Goal: Task Accomplishment & Management: Complete application form

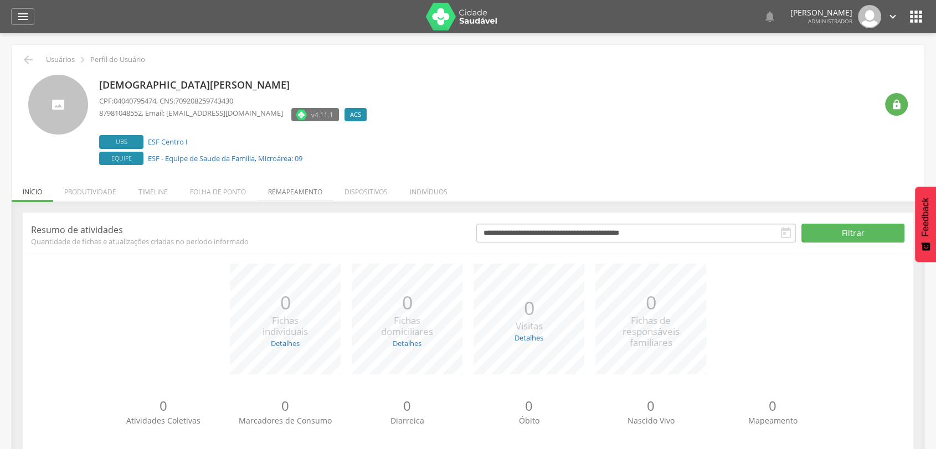
click at [295, 193] on li "Remapeamento" at bounding box center [295, 189] width 76 height 26
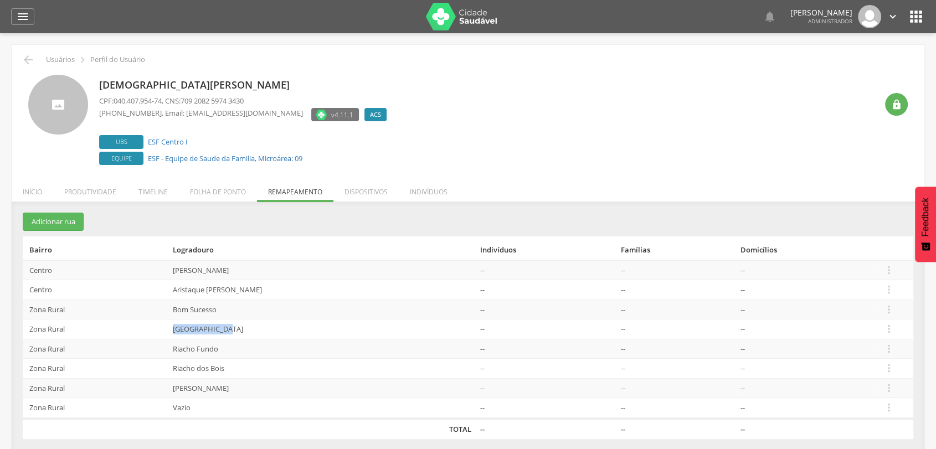
drag, startPoint x: 244, startPoint y: 329, endPoint x: 164, endPoint y: 327, distance: 79.8
click at [164, 327] on tr "Zona Rural Lagoa do Barro -- -- --  Editar Alocar famílias Desalocar famílias …" at bounding box center [468, 330] width 891 height 20
drag, startPoint x: 181, startPoint y: 351, endPoint x: 237, endPoint y: 343, distance: 56.5
click at [237, 343] on td "Riacho Fundo" at bounding box center [322, 349] width 308 height 20
drag, startPoint x: 180, startPoint y: 307, endPoint x: 242, endPoint y: 310, distance: 62.1
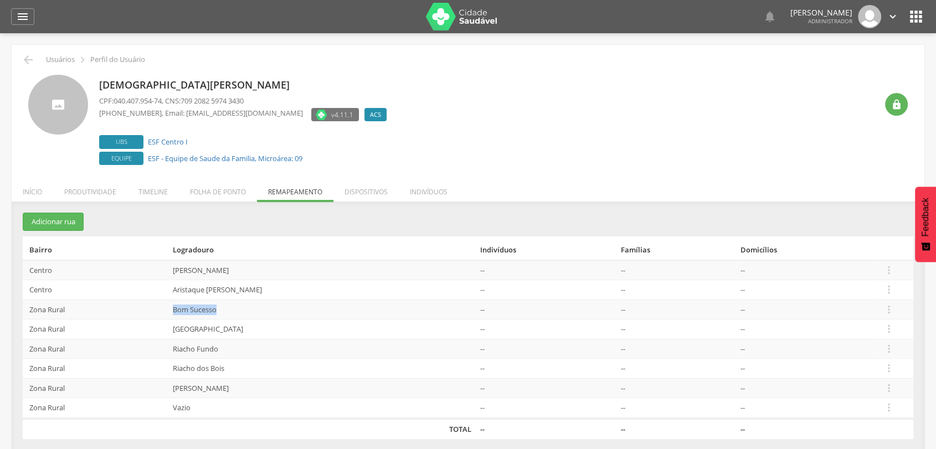
click at [242, 310] on td "Bom Sucesso" at bounding box center [322, 310] width 308 height 20
drag, startPoint x: 224, startPoint y: 391, endPoint x: 166, endPoint y: 381, distance: 58.6
click at [166, 381] on tr "Zona Rural Santana -- -- --  Editar Alocar famílias Desalocar famílias Desvinc…" at bounding box center [468, 388] width 891 height 20
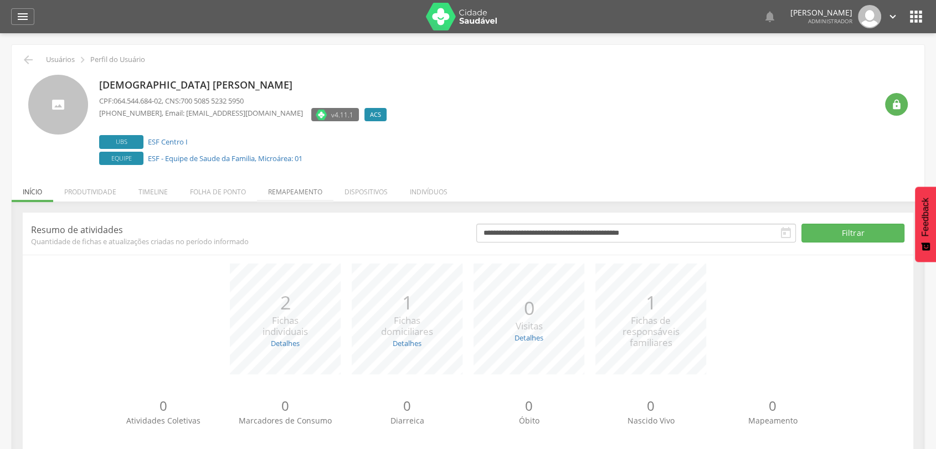
click at [298, 190] on li "Remapeamento" at bounding box center [295, 189] width 76 height 26
click at [277, 195] on li "Remapeamento" at bounding box center [295, 189] width 76 height 26
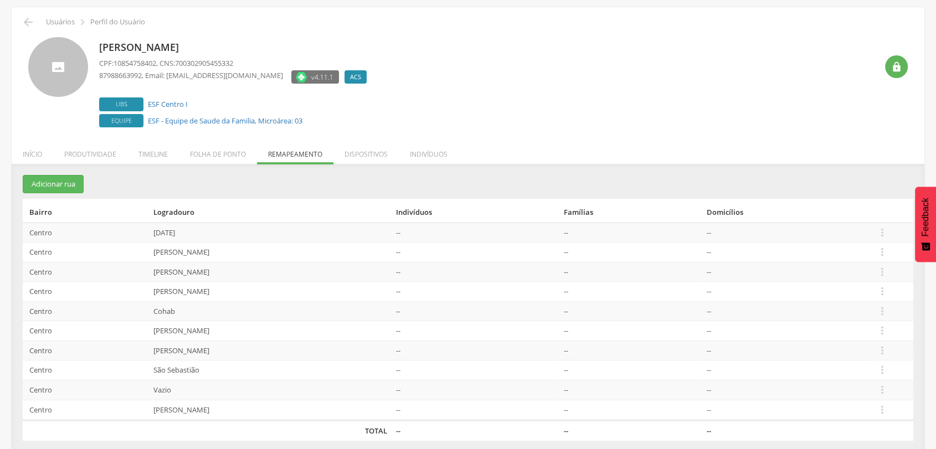
scroll to position [45, 0]
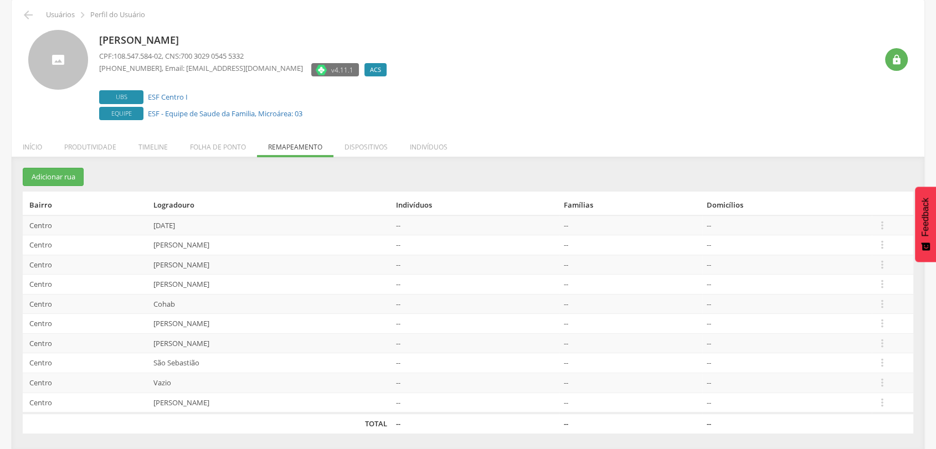
click at [71, 188] on section "Adicionar rua Bairro Logradouro Indivíduos Famílias Domicílios Centro 20 de Dez…" at bounding box center [468, 300] width 891 height 265
click at [69, 181] on button "Adicionar rua" at bounding box center [53, 177] width 61 height 18
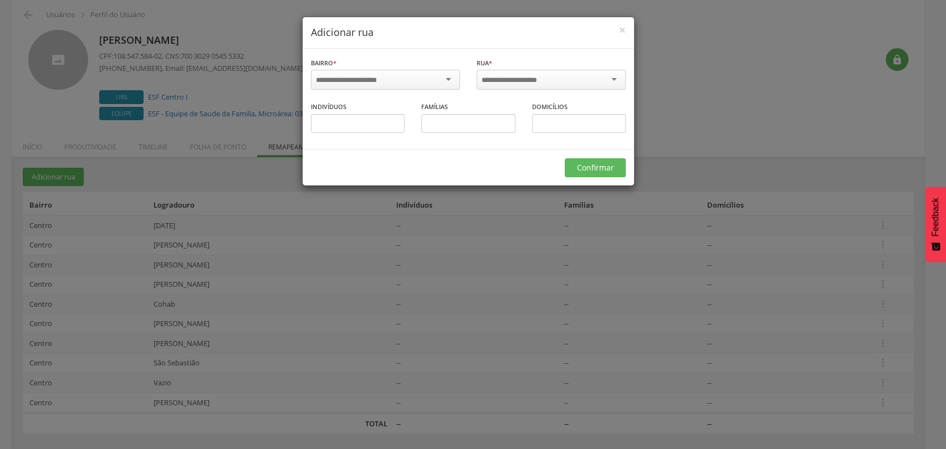
click at [376, 84] on div at bounding box center [385, 80] width 149 height 20
type input "*"
click at [612, 90] on div at bounding box center [551, 81] width 149 height 23
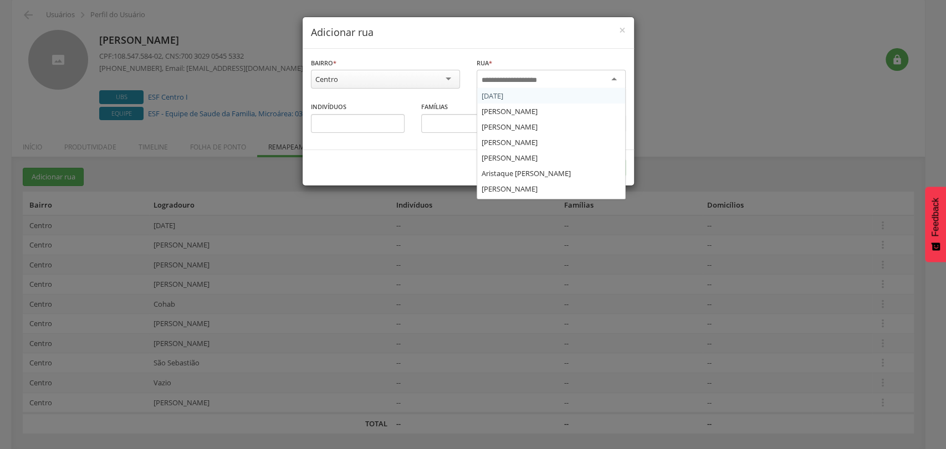
click at [604, 82] on div at bounding box center [551, 80] width 149 height 20
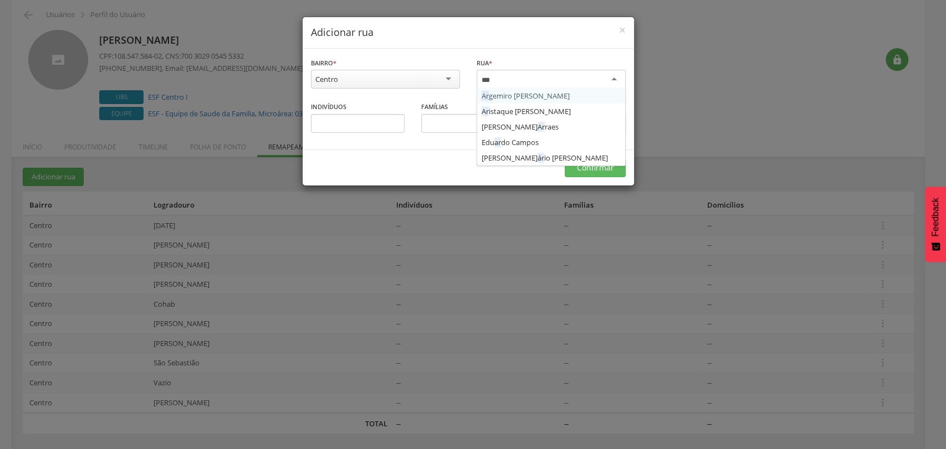
type input "****"
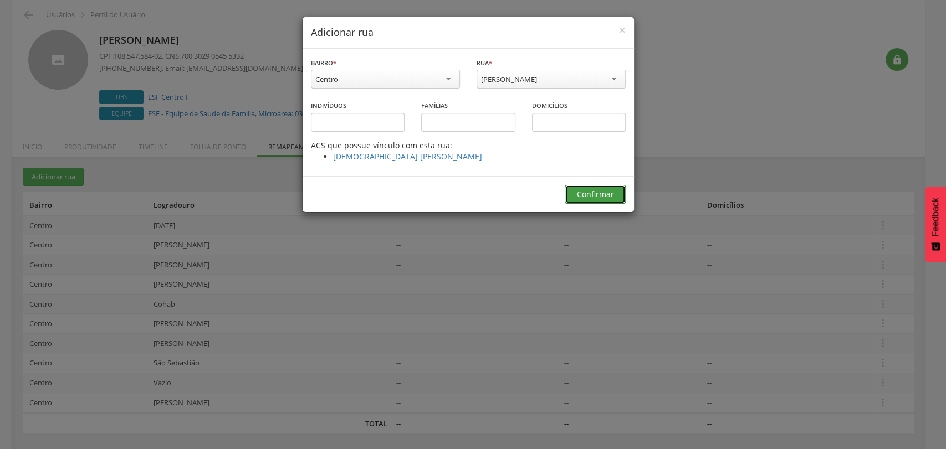
click at [602, 194] on button "Confirmar" at bounding box center [595, 194] width 61 height 19
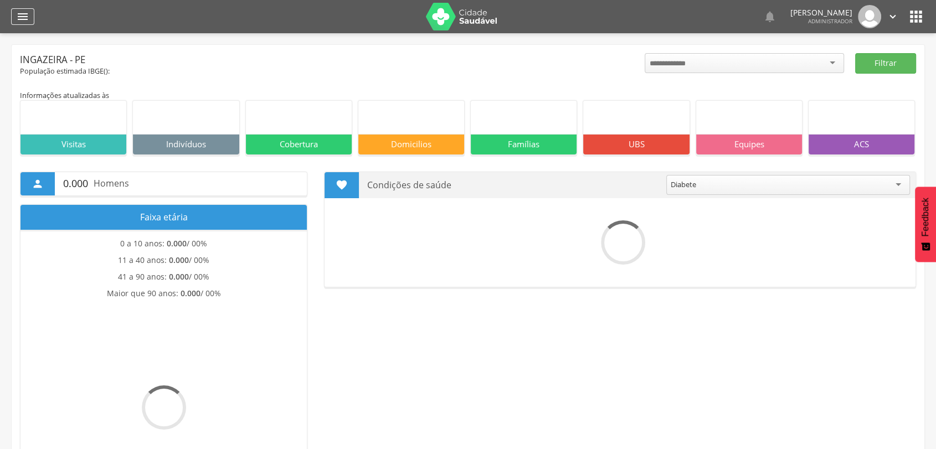
click at [29, 18] on div "" at bounding box center [22, 16] width 23 height 17
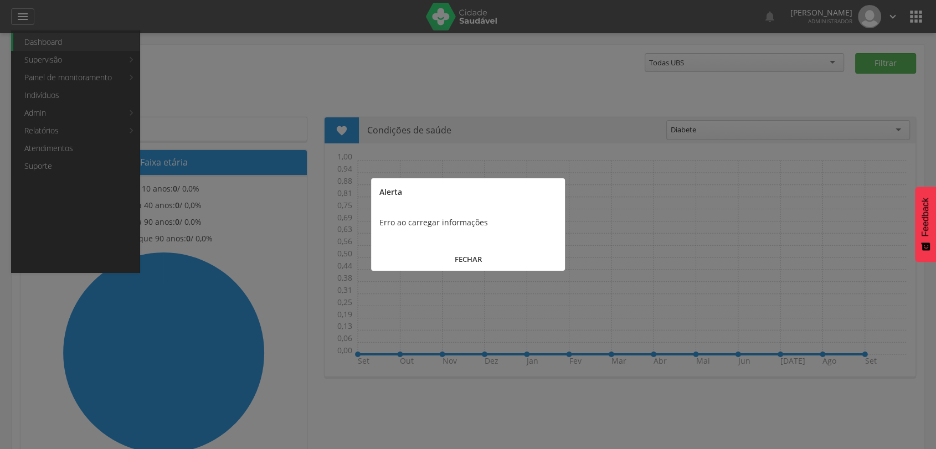
click at [490, 258] on button "FECHAR" at bounding box center [468, 260] width 194 height 24
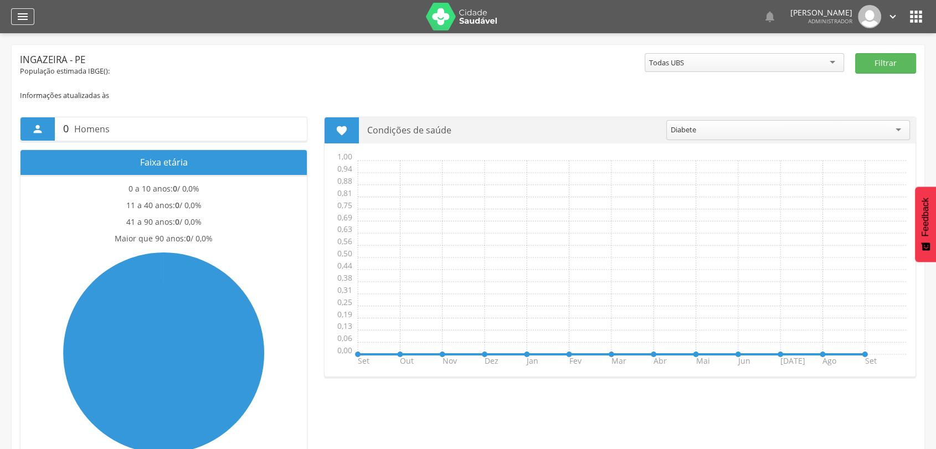
click at [22, 16] on icon "" at bounding box center [22, 16] width 13 height 13
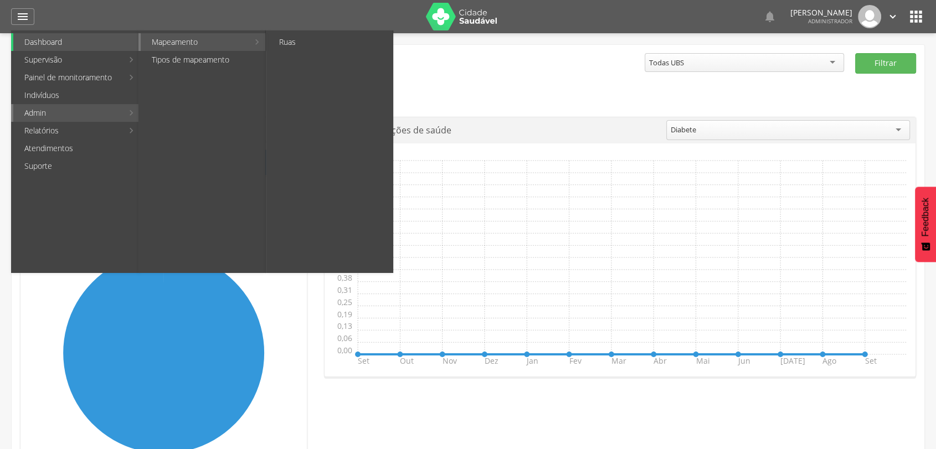
click at [313, 53] on ul "Ruas" at bounding box center [329, 151] width 127 height 243
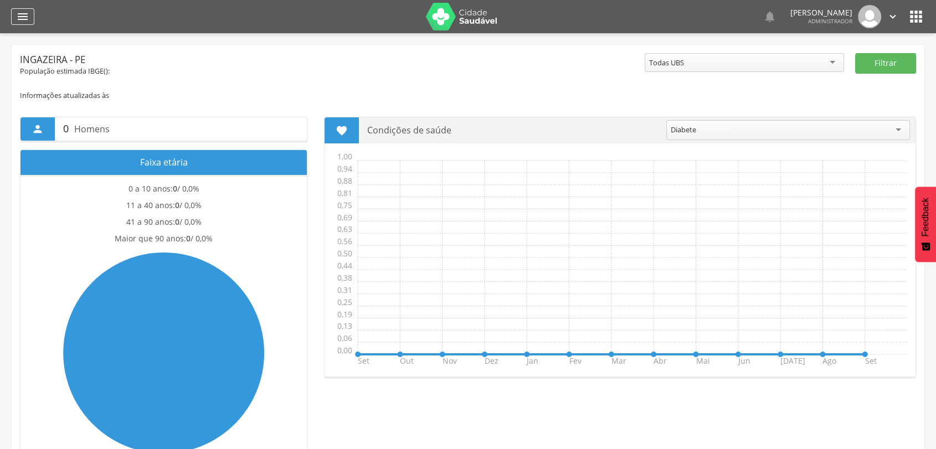
click at [25, 12] on icon "" at bounding box center [22, 16] width 13 height 13
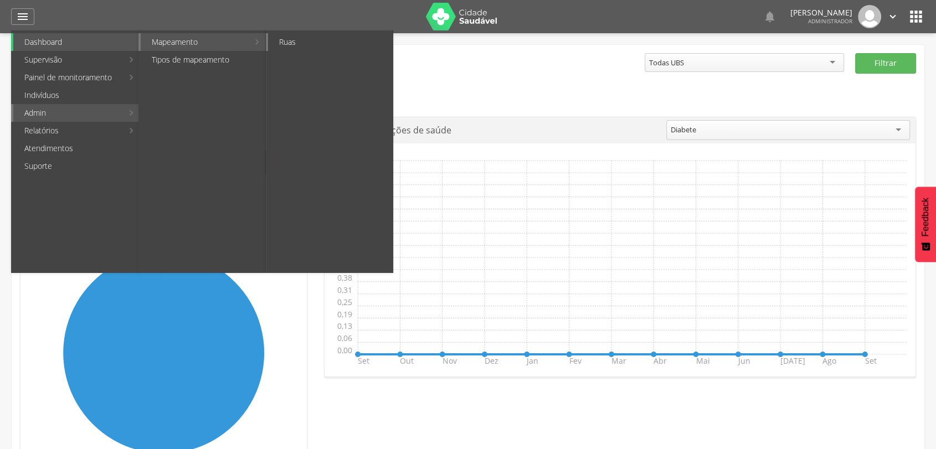
click at [299, 48] on link "Ruas" at bounding box center [330, 42] width 125 height 18
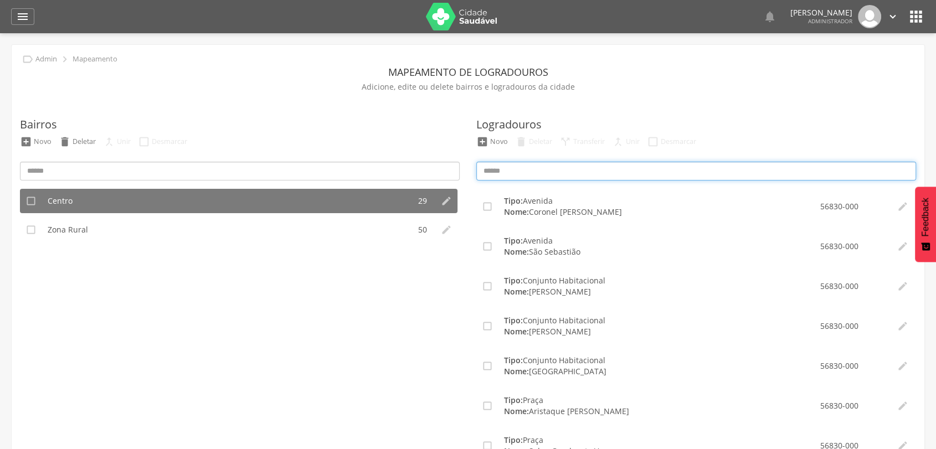
click at [512, 167] on input at bounding box center [697, 171] width 440 height 19
type input "*******"
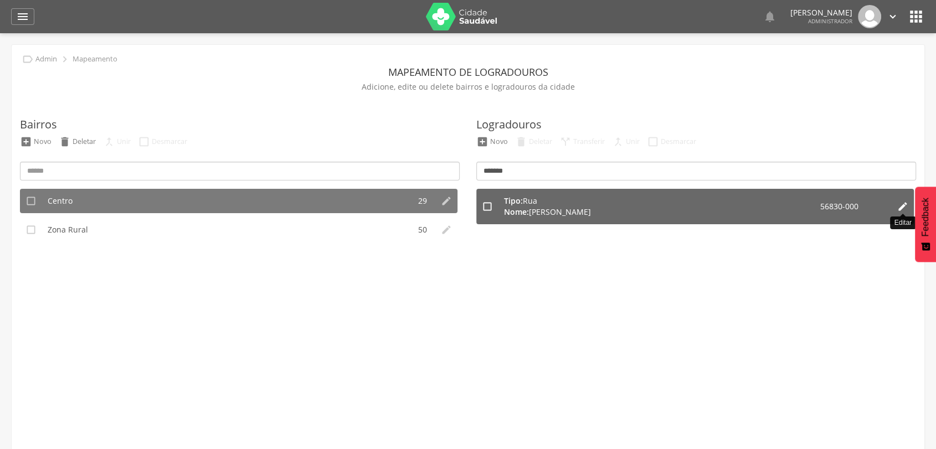
click at [904, 209] on icon "" at bounding box center [903, 206] width 11 height 11
type input "**********"
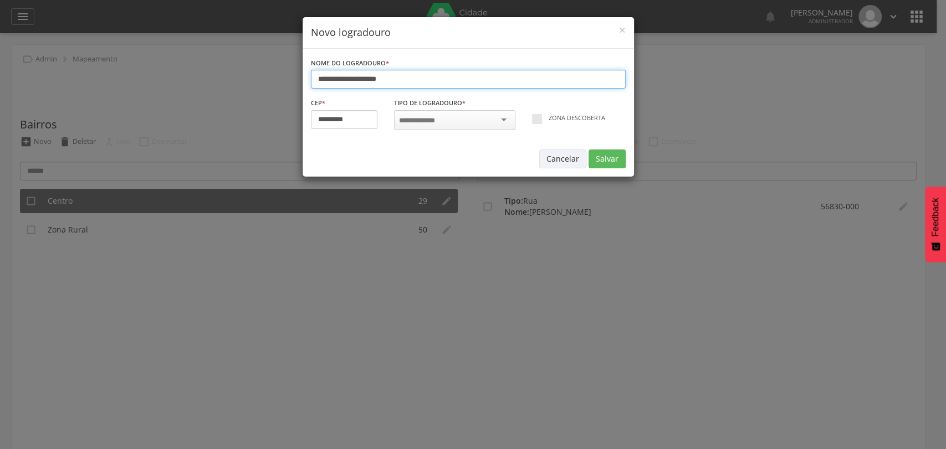
type input "*********"
drag, startPoint x: 405, startPoint y: 80, endPoint x: 266, endPoint y: 54, distance: 140.9
click at [266, 54] on div "**********" at bounding box center [473, 224] width 946 height 449
type input "**********"
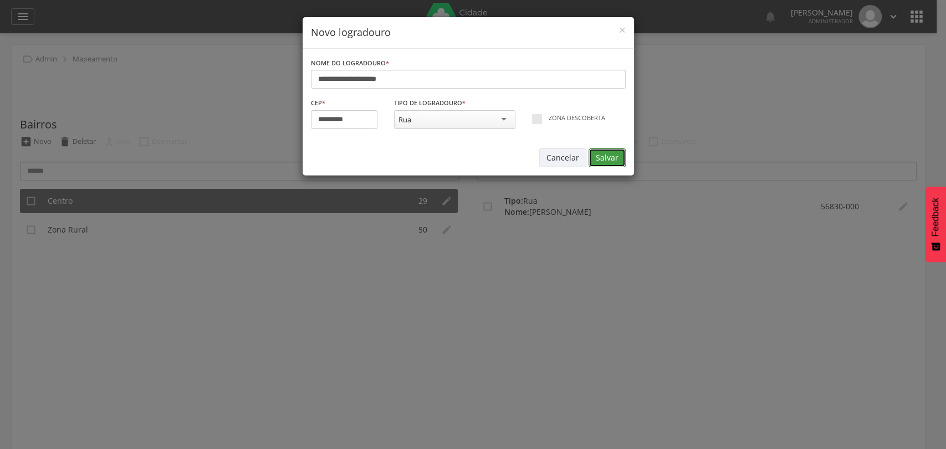
click at [610, 159] on button "Salvar" at bounding box center [606, 158] width 37 height 19
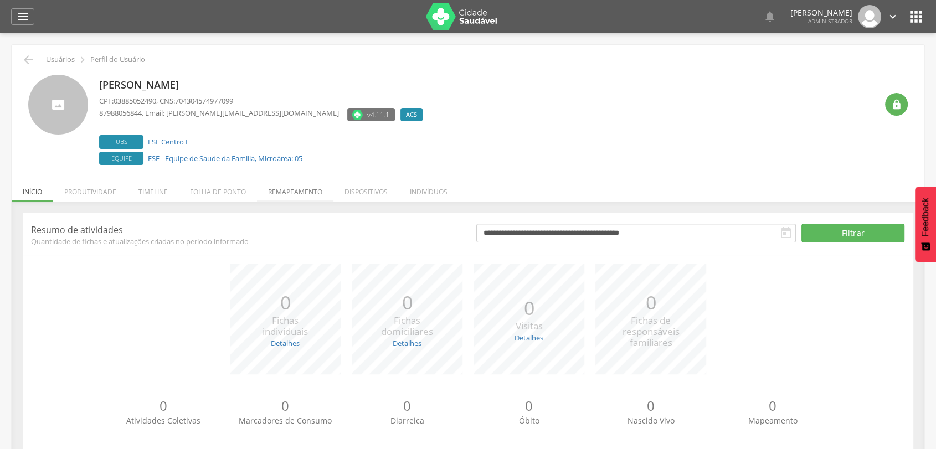
click at [304, 193] on li "Remapeamento" at bounding box center [295, 189] width 76 height 26
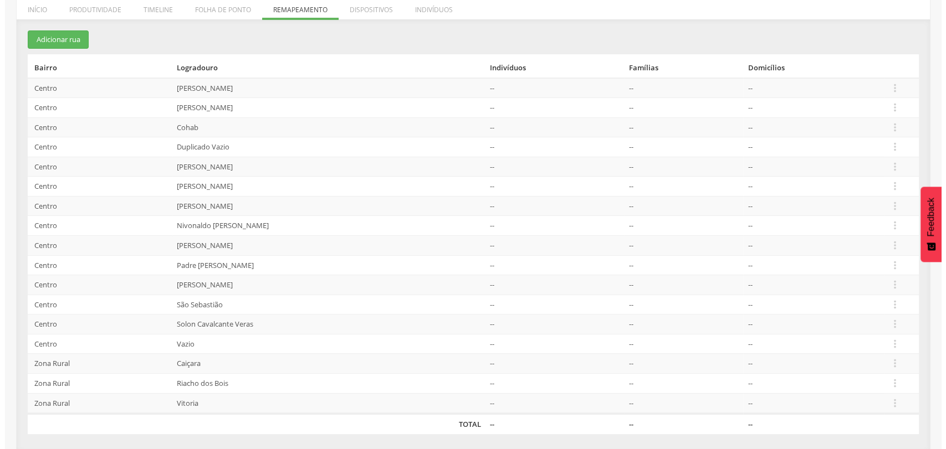
scroll to position [183, 0]
click at [76, 49] on section "Adicionar rua Bairro Logradouro Indivíduos Famílias Domicílios Centro Albino Fe…" at bounding box center [468, 231] width 891 height 403
click at [69, 40] on button "Adicionar rua" at bounding box center [53, 39] width 61 height 18
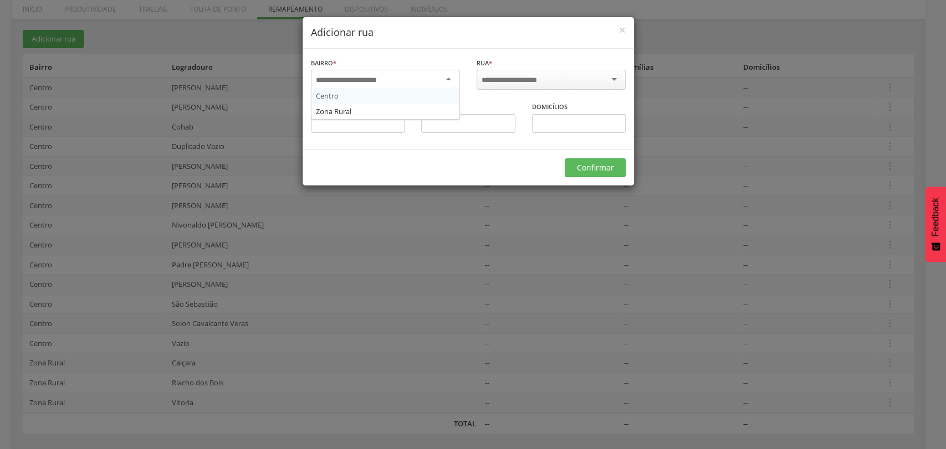
click at [357, 78] on input "select-one" at bounding box center [353, 80] width 75 height 10
click at [547, 78] on input "select-one" at bounding box center [517, 80] width 70 height 10
type input "********"
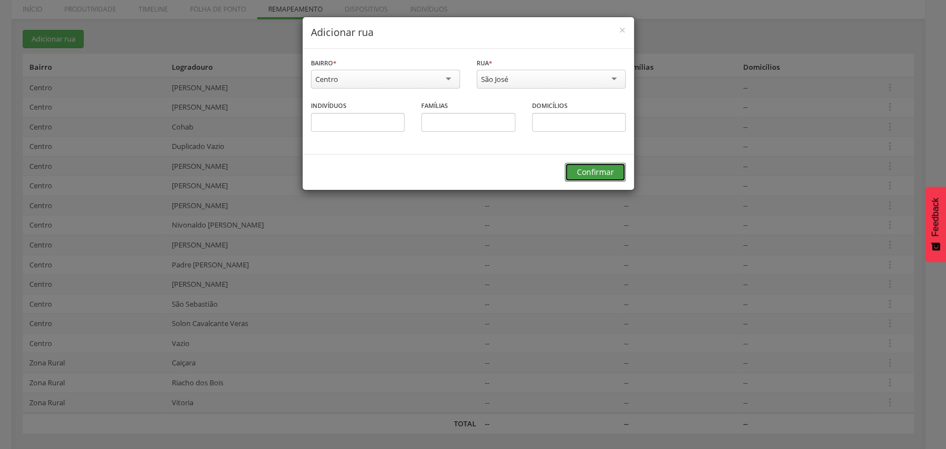
click at [605, 170] on button "Confirmar" at bounding box center [595, 172] width 61 height 19
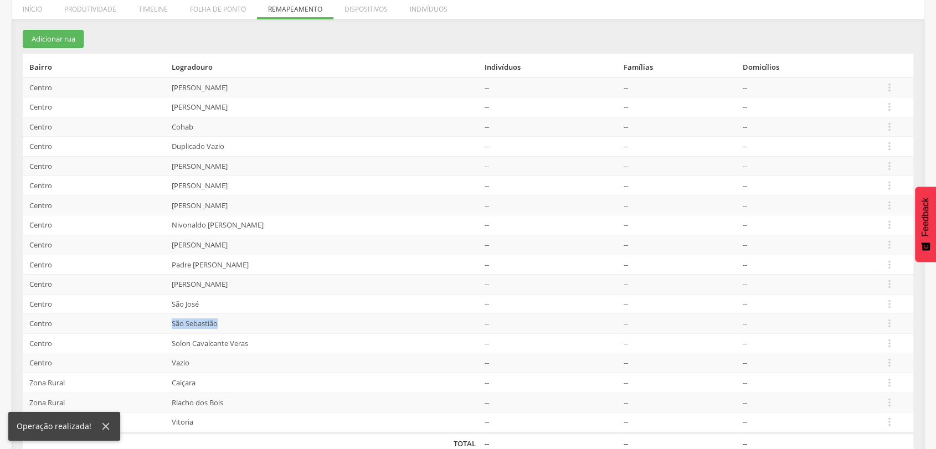
drag, startPoint x: 177, startPoint y: 321, endPoint x: 235, endPoint y: 323, distance: 58.8
click at [235, 323] on td "São Sebastião" at bounding box center [323, 324] width 313 height 20
click at [72, 33] on button "Adicionar rua" at bounding box center [53, 39] width 61 height 18
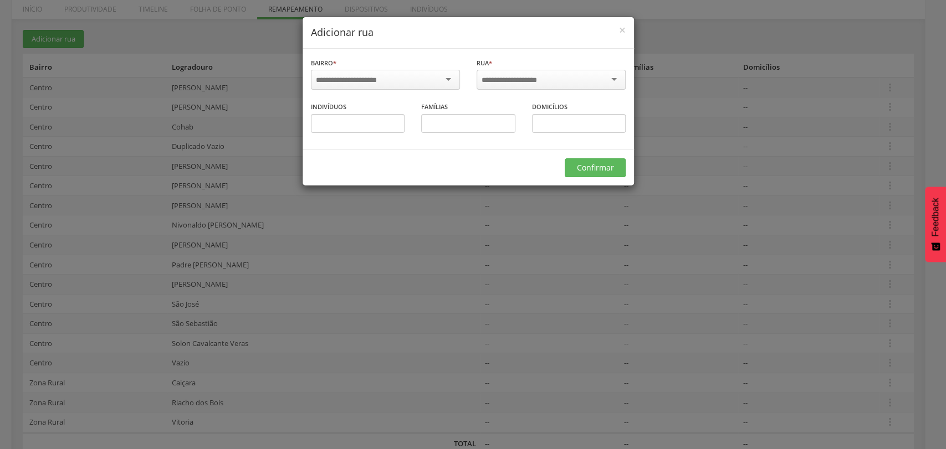
click at [375, 87] on div at bounding box center [385, 80] width 149 height 20
drag, startPoint x: 366, startPoint y: 95, endPoint x: 372, endPoint y: 92, distance: 6.2
click at [520, 86] on div at bounding box center [551, 80] width 149 height 20
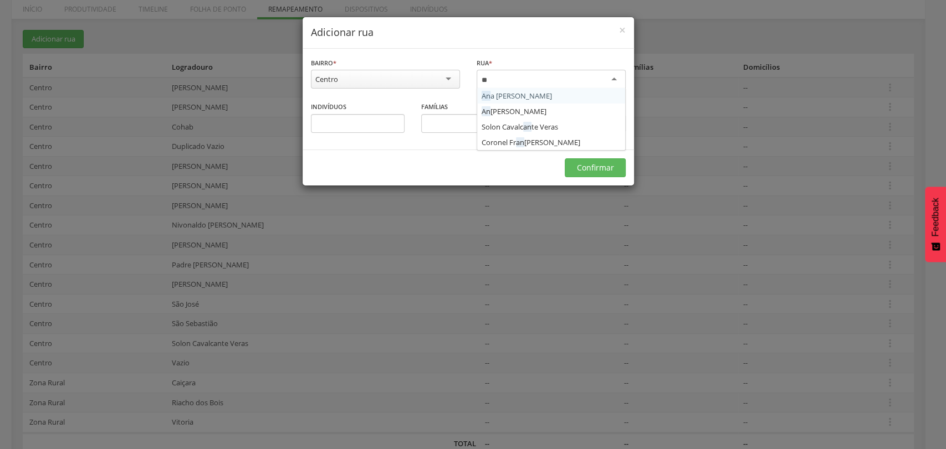
type input "***"
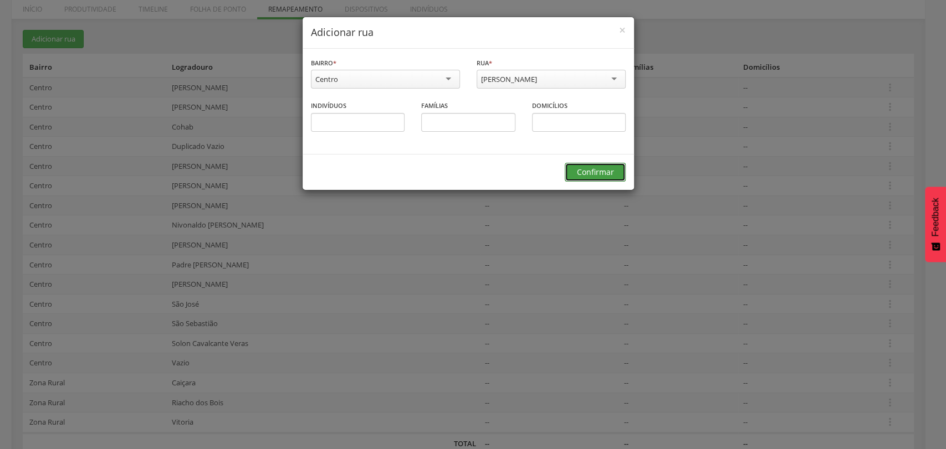
click at [590, 167] on button "Confirmar" at bounding box center [595, 172] width 61 height 19
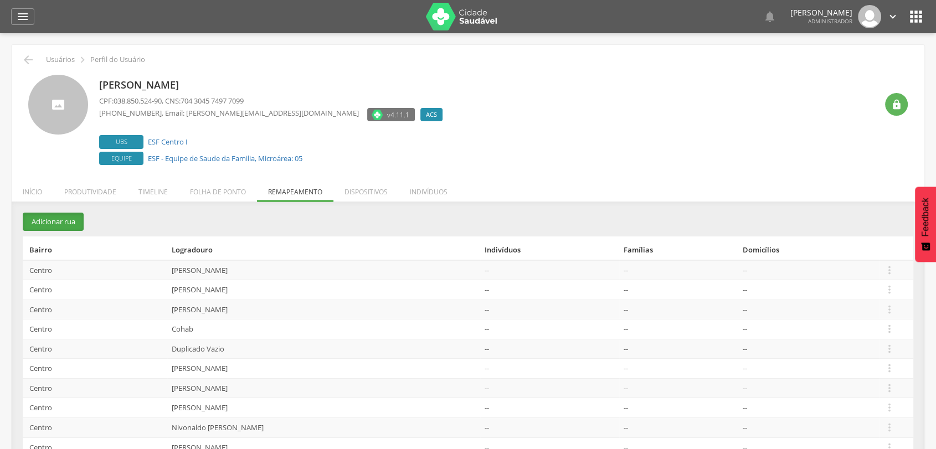
click at [53, 221] on button "Adicionar rua" at bounding box center [53, 222] width 61 height 18
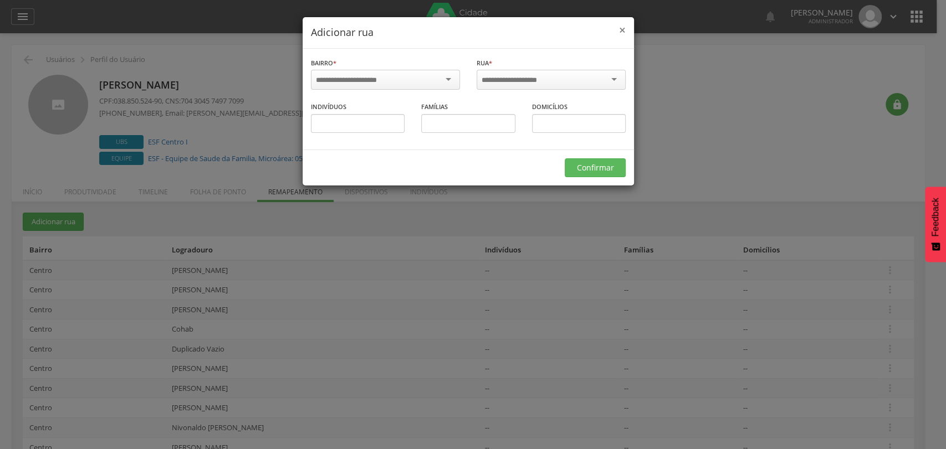
click at [622, 31] on span "×" at bounding box center [622, 30] width 7 height 16
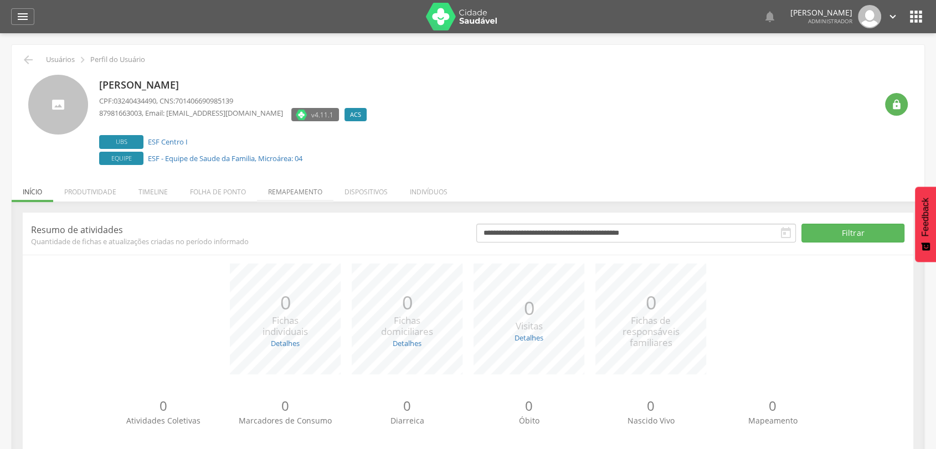
click at [277, 192] on li "Remapeamento" at bounding box center [295, 189] width 76 height 26
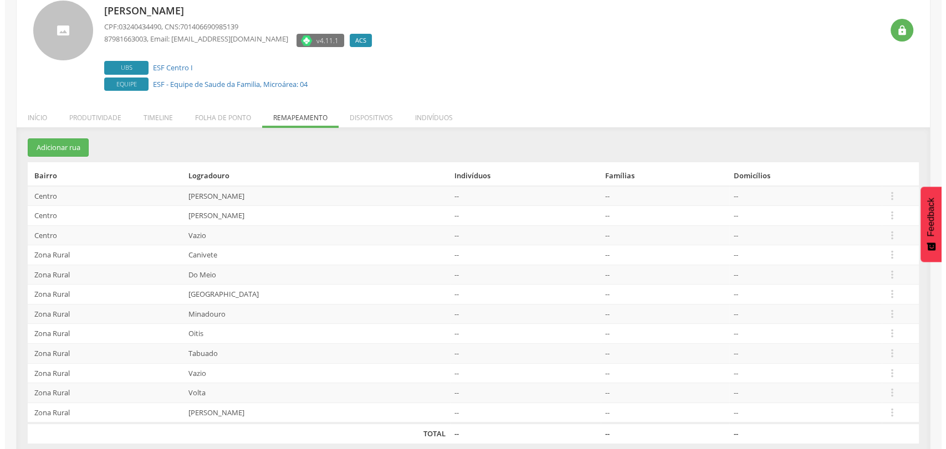
scroll to position [84, 0]
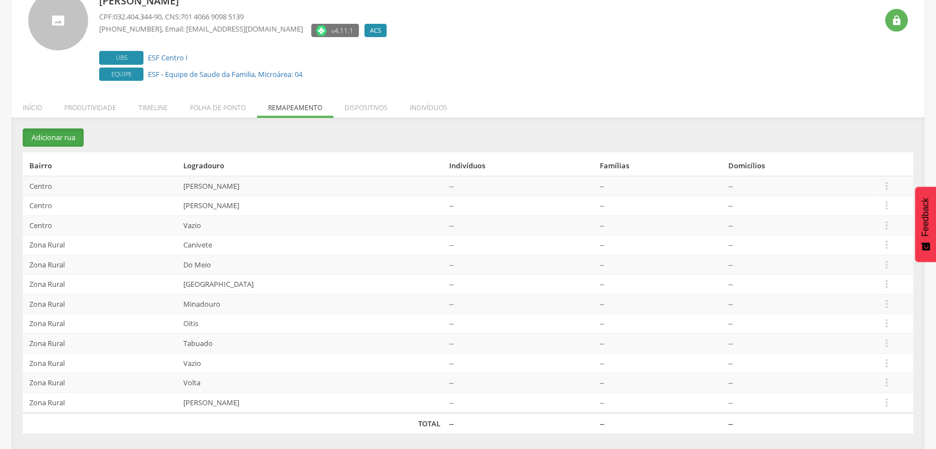
click at [60, 134] on button "Adicionar rua" at bounding box center [53, 138] width 61 height 18
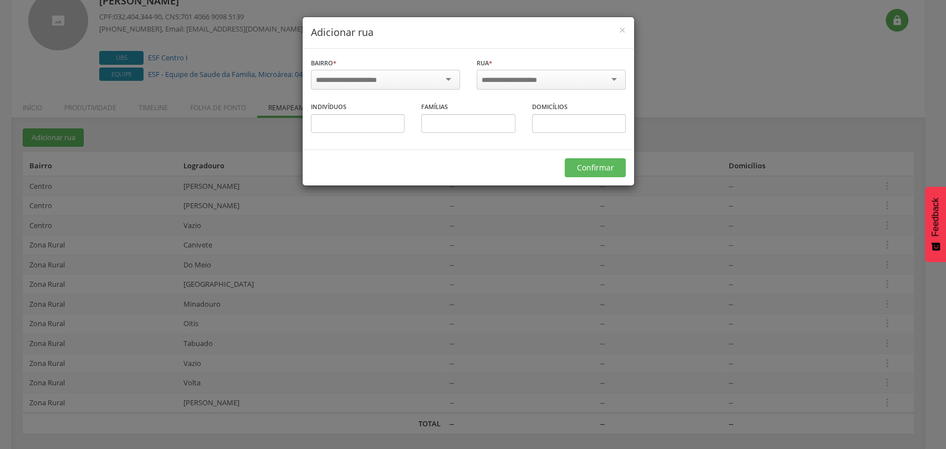
click at [354, 82] on input "select-one" at bounding box center [353, 80] width 75 height 10
click at [528, 81] on input "select-one" at bounding box center [517, 80] width 70 height 10
type input "*****"
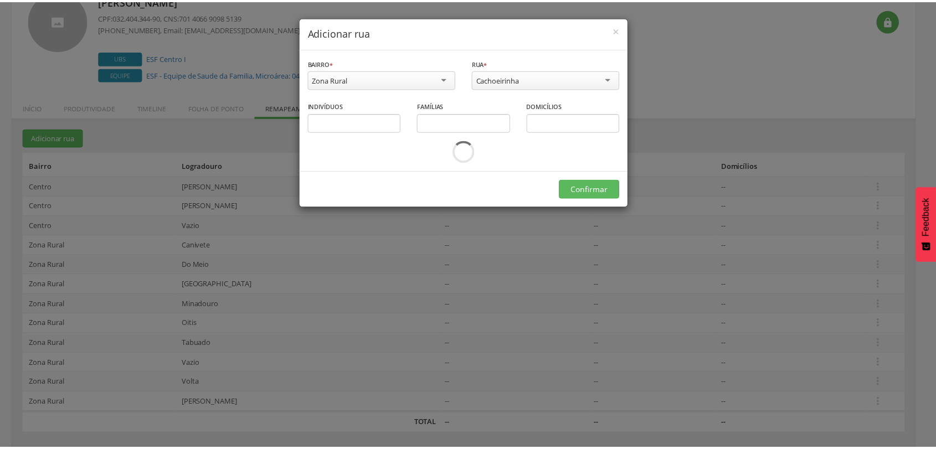
scroll to position [0, 0]
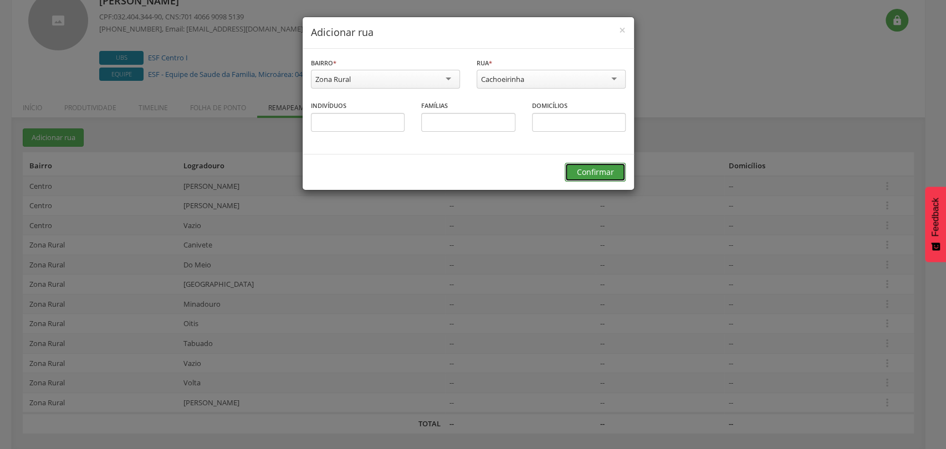
click at [602, 165] on button "Confirmar" at bounding box center [595, 172] width 61 height 19
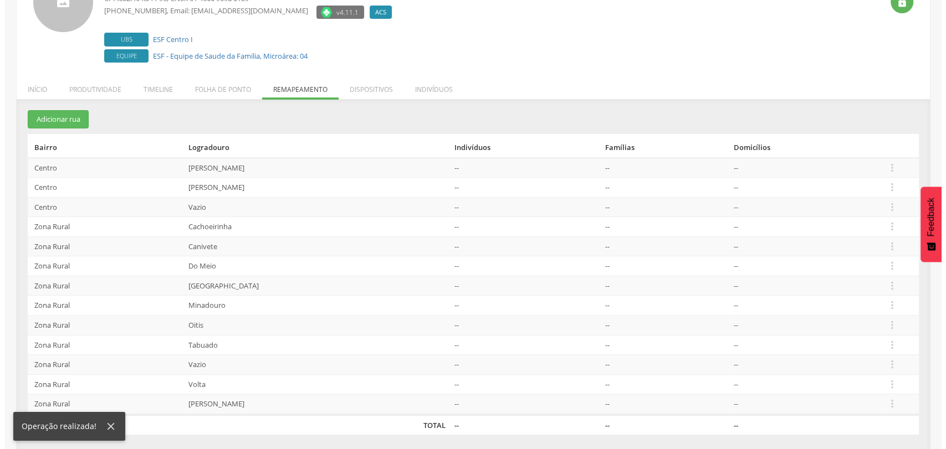
scroll to position [104, 0]
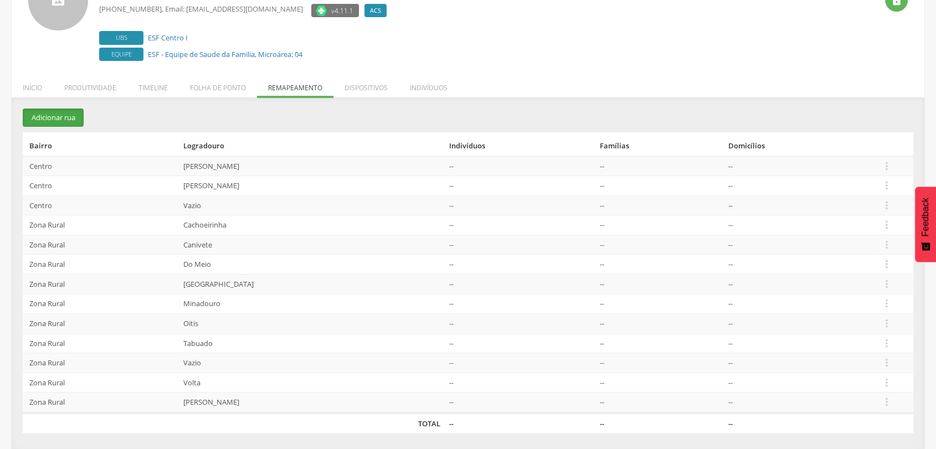
click at [59, 112] on button "Adicionar rua" at bounding box center [53, 118] width 61 height 18
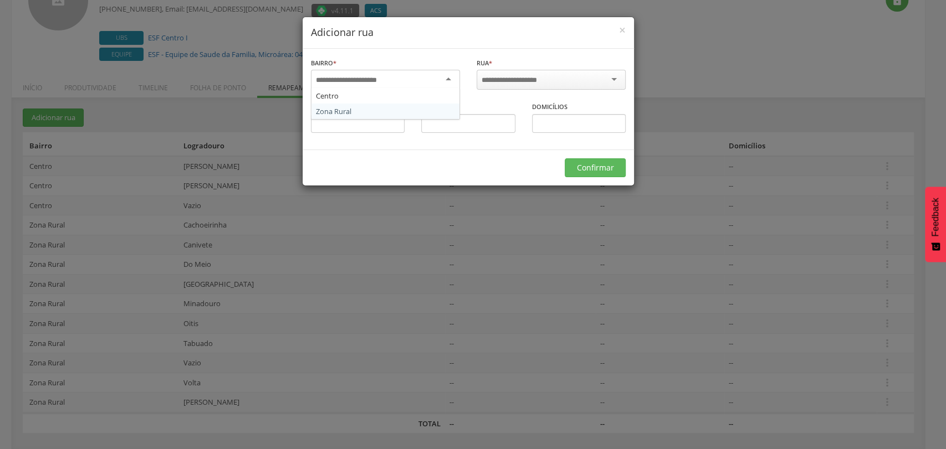
click at [366, 80] on input "select-one" at bounding box center [353, 80] width 75 height 10
click at [509, 69] on div "Rua * Barra Barrenta Barrocas Bezerros Bom Nome Bom Sucesso Cabrito Cachoeirinh…" at bounding box center [551, 75] width 149 height 36
type input "*****"
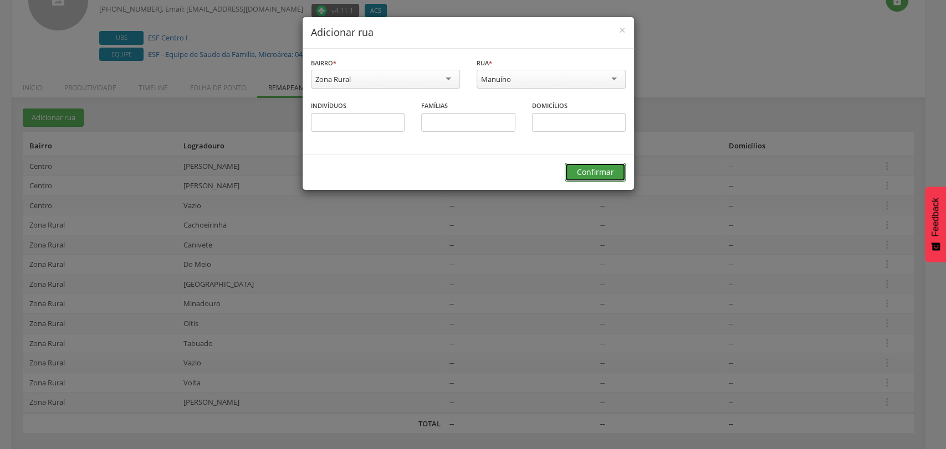
click at [616, 171] on button "Confirmar" at bounding box center [595, 172] width 61 height 19
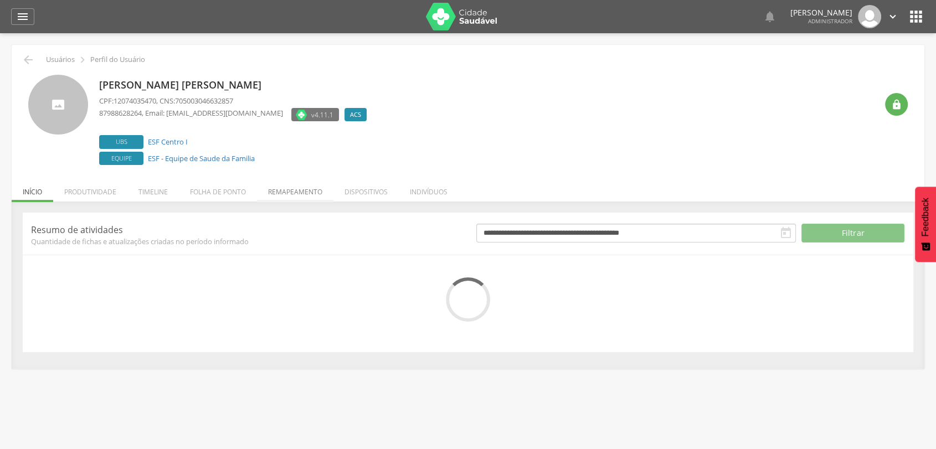
click at [284, 193] on li "Remapeamento" at bounding box center [295, 189] width 76 height 26
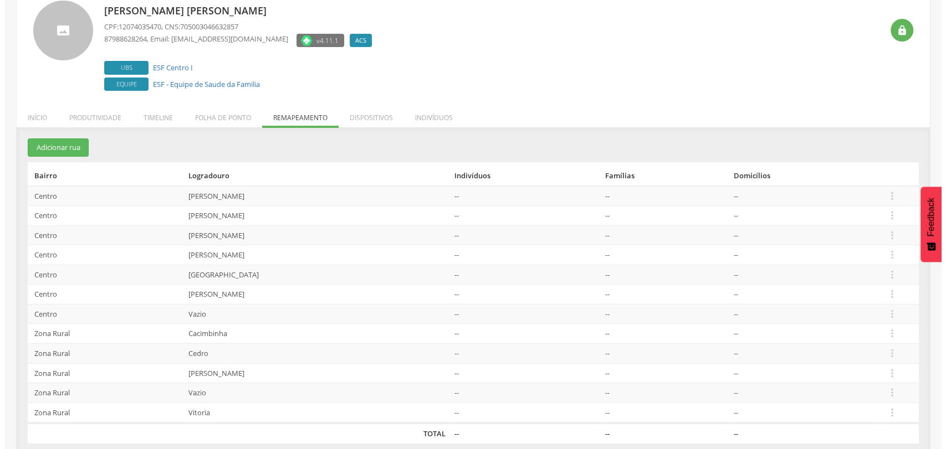
scroll to position [84, 0]
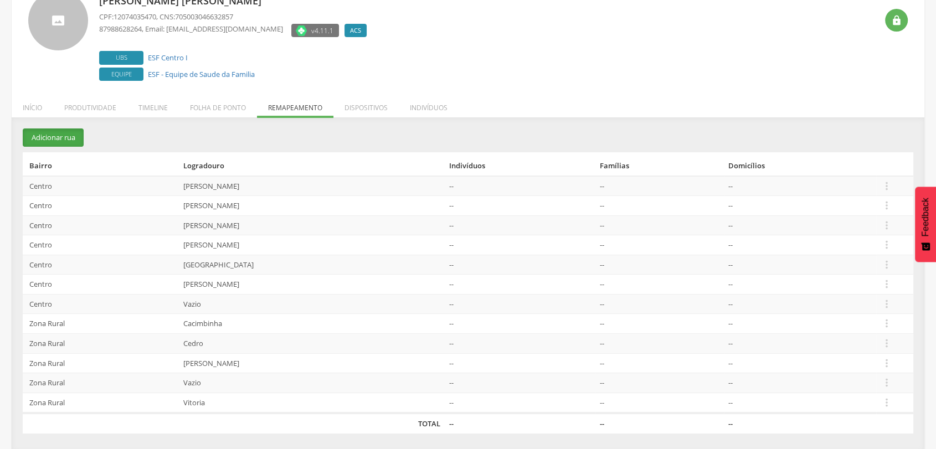
click at [53, 140] on button "Adicionar rua" at bounding box center [53, 138] width 61 height 18
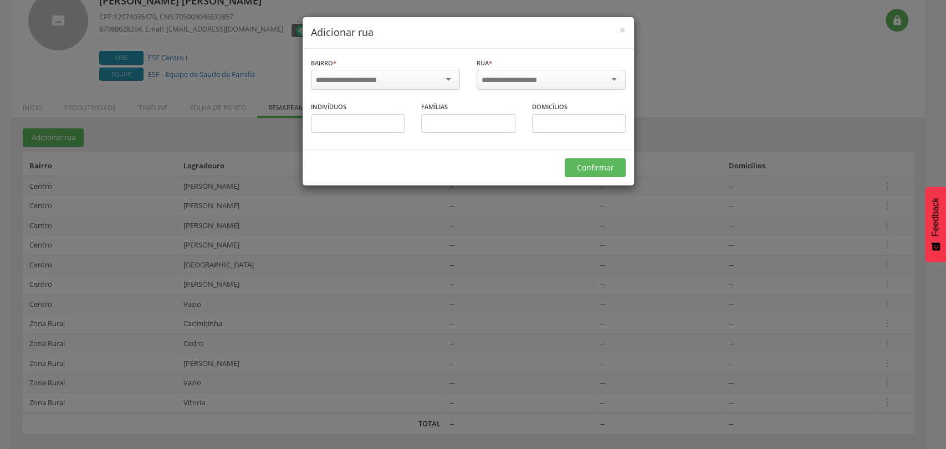
click at [332, 78] on input "select-one" at bounding box center [353, 80] width 75 height 10
click at [555, 76] on div at bounding box center [551, 80] width 149 height 20
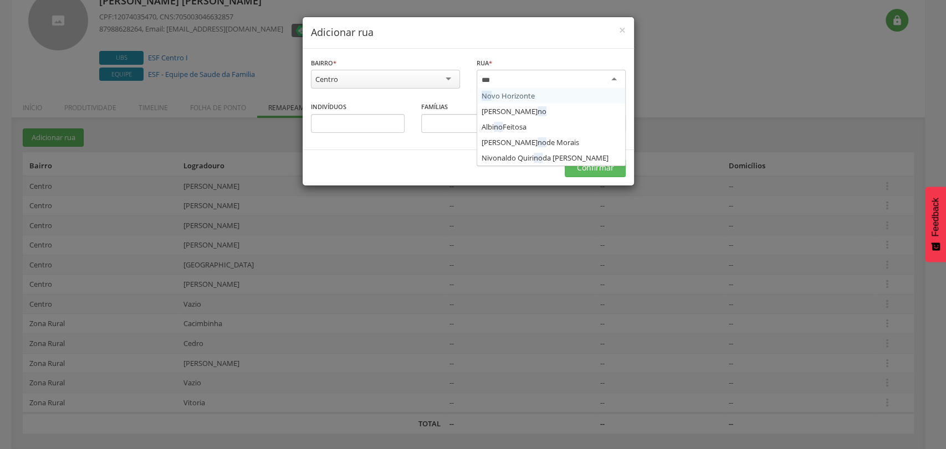
type input "****"
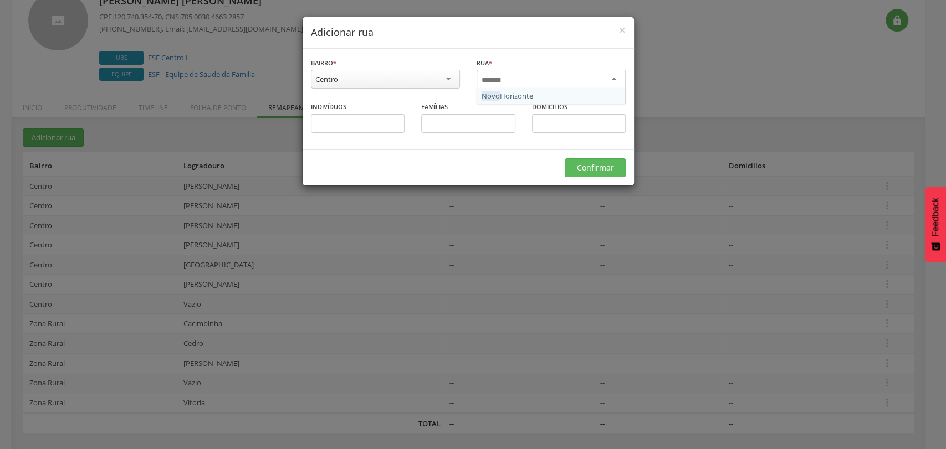
scroll to position [0, 0]
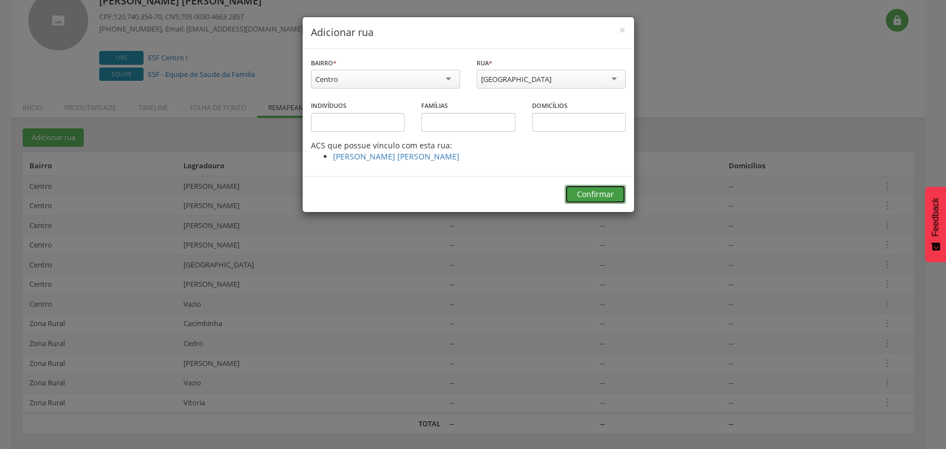
click at [583, 194] on button "Confirmar" at bounding box center [595, 194] width 61 height 19
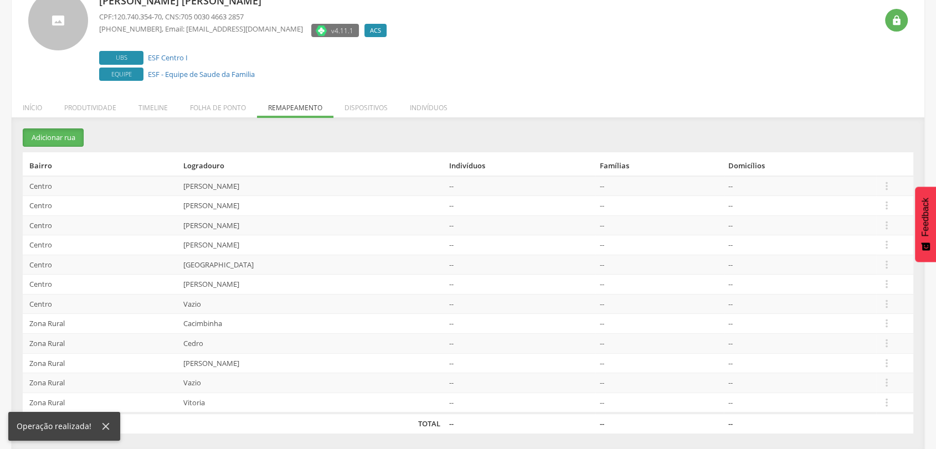
click at [70, 127] on div "**********" at bounding box center [468, 283] width 913 height 332
click at [77, 135] on button "Adicionar rua" at bounding box center [53, 138] width 61 height 18
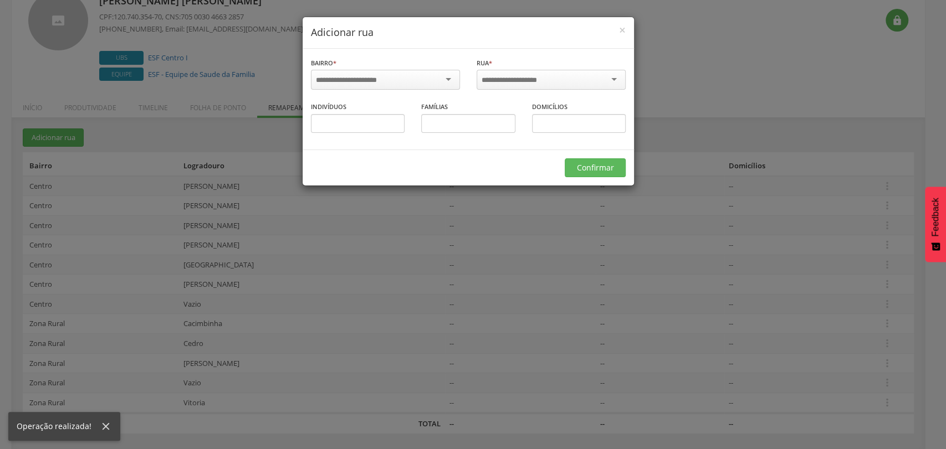
click at [393, 74] on div at bounding box center [385, 80] width 149 height 20
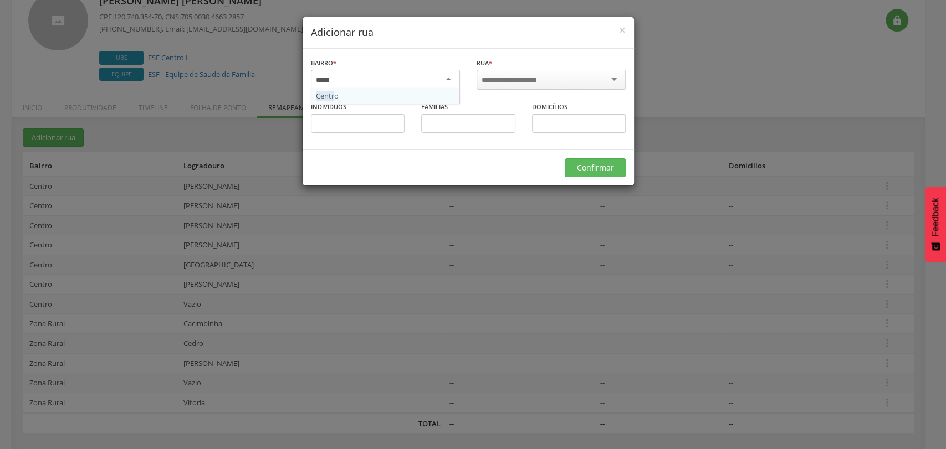
type input "******"
click at [521, 68] on div "Rua * 20 de Dezembro Albino Feitosa Ana Gomes Antonio Joaquim da Silva Argemiro…" at bounding box center [551, 75] width 149 height 36
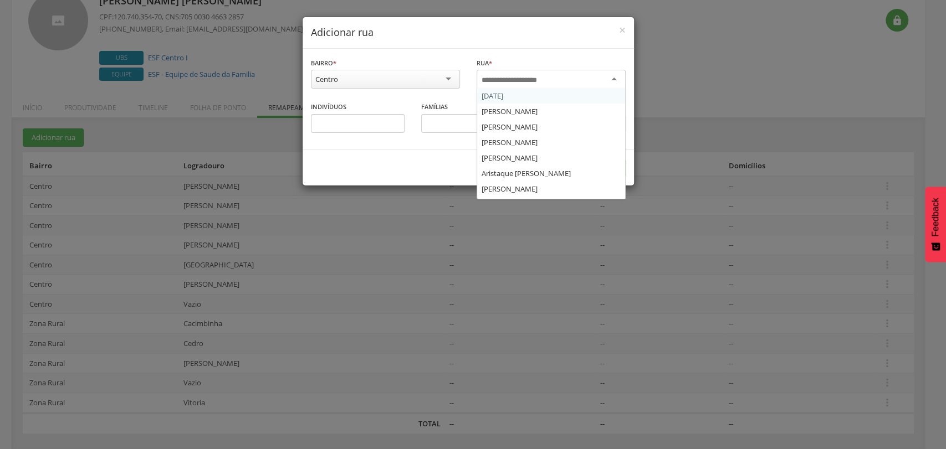
click at [519, 77] on input "select-one" at bounding box center [517, 80] width 70 height 10
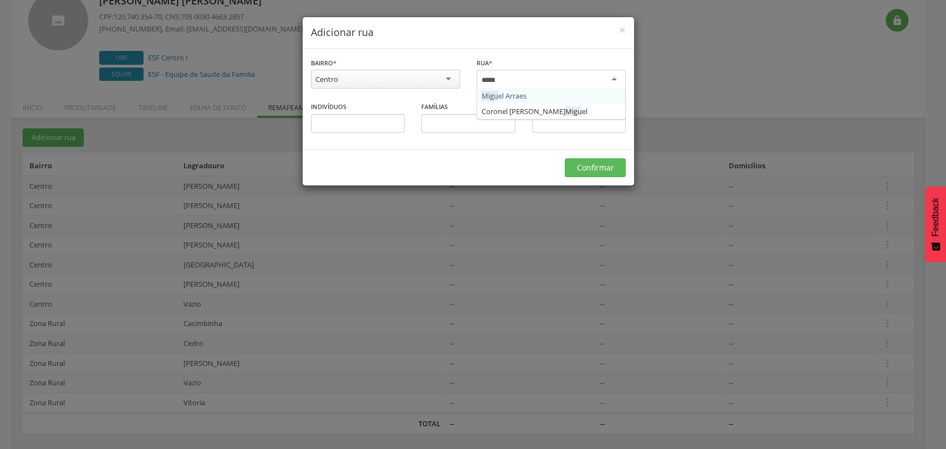
type input "******"
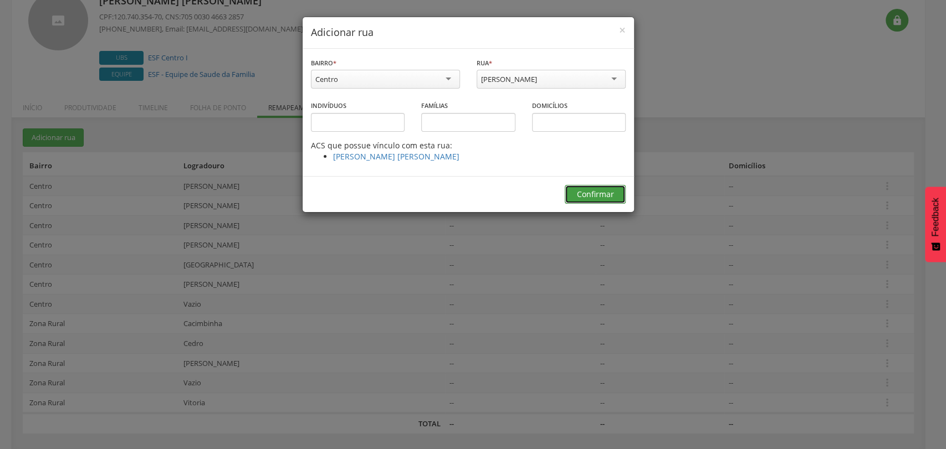
click at [592, 189] on button "Confirmar" at bounding box center [595, 194] width 61 height 19
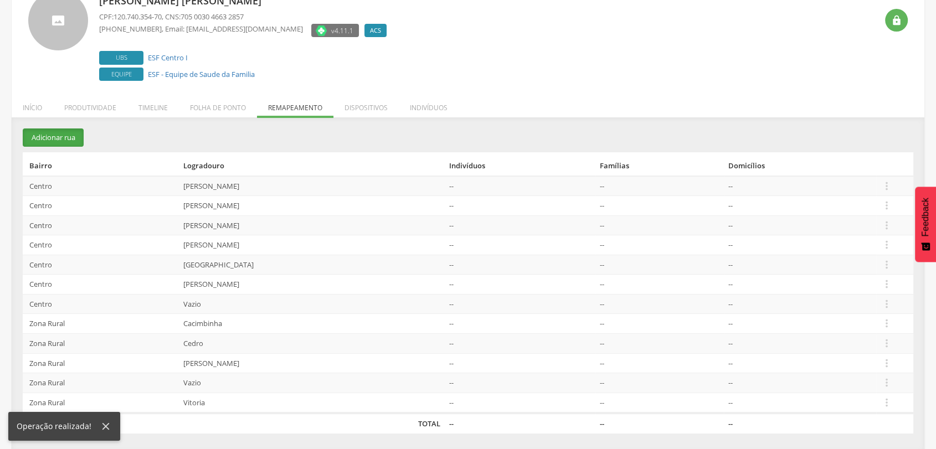
click at [69, 130] on button "Adicionar rua" at bounding box center [53, 138] width 61 height 18
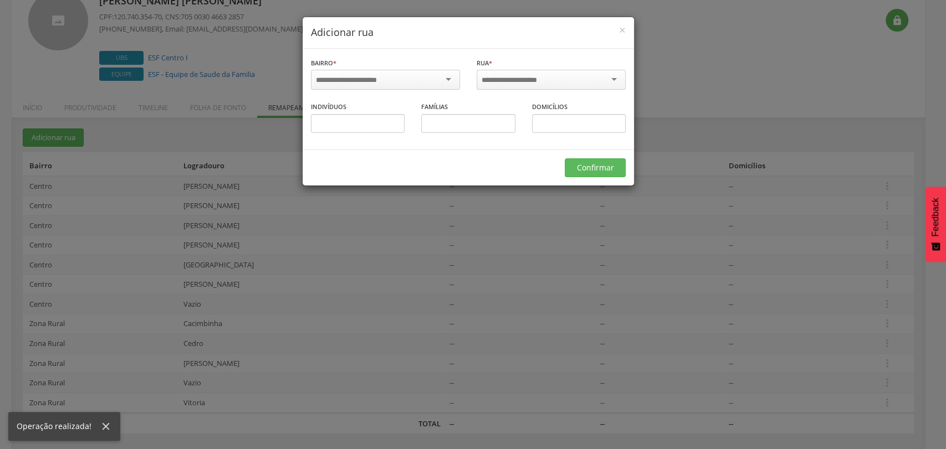
click at [375, 84] on input "select-one" at bounding box center [353, 80] width 75 height 10
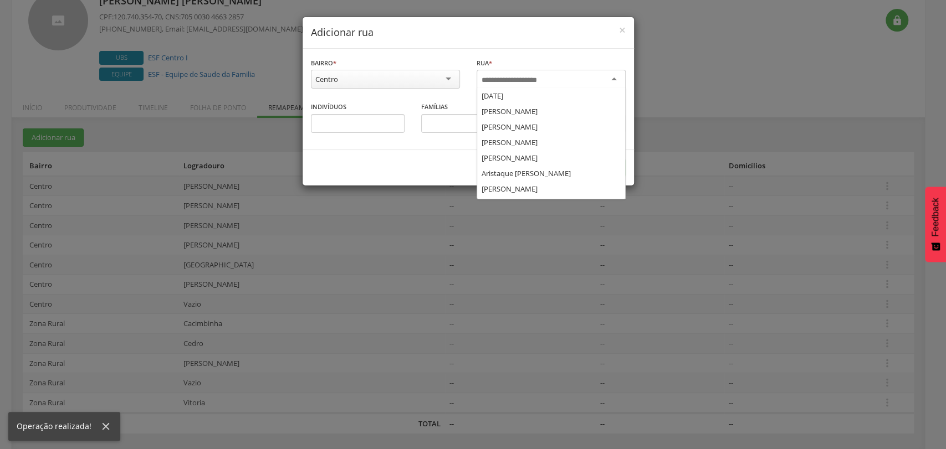
click at [574, 78] on div at bounding box center [551, 80] width 149 height 20
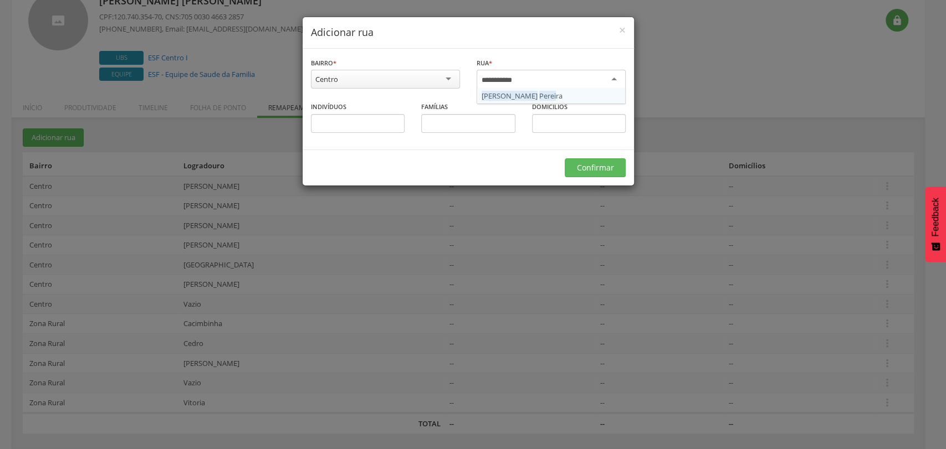
type input "**********"
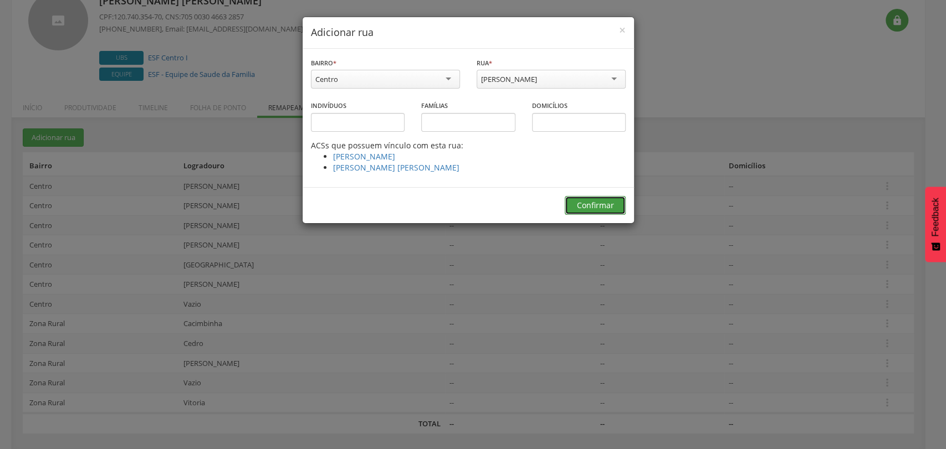
click at [592, 201] on button "Confirmar" at bounding box center [595, 205] width 61 height 19
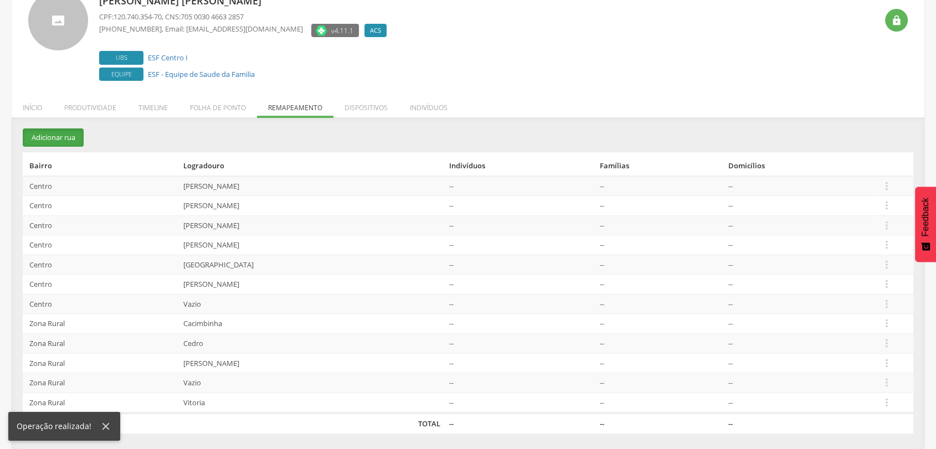
click at [74, 138] on button "Adicionar rua" at bounding box center [53, 138] width 61 height 18
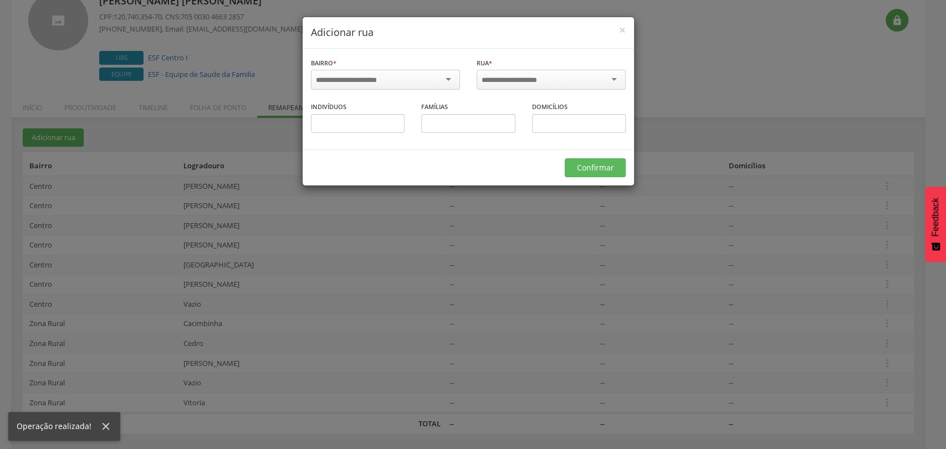
click at [398, 80] on div at bounding box center [385, 80] width 149 height 20
click at [565, 81] on div at bounding box center [551, 80] width 149 height 20
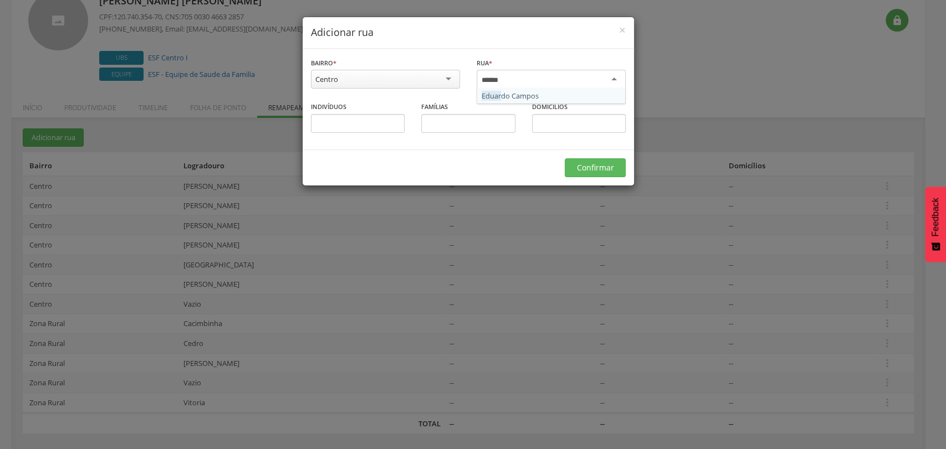
type input "*******"
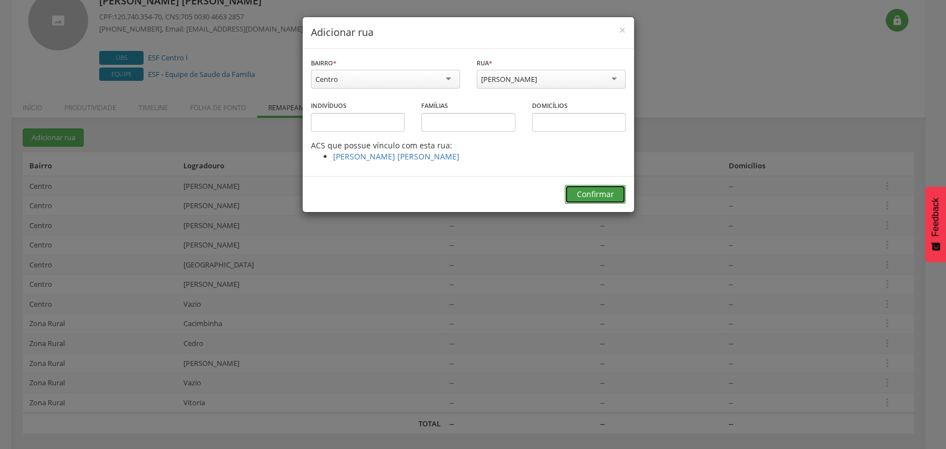
click at [601, 188] on button "Confirmar" at bounding box center [595, 194] width 61 height 19
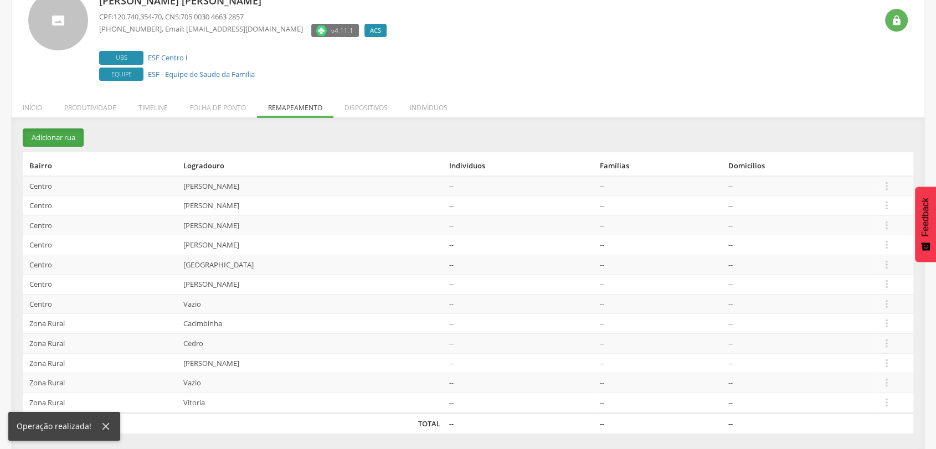
click at [81, 140] on button "Adicionar rua" at bounding box center [53, 138] width 61 height 18
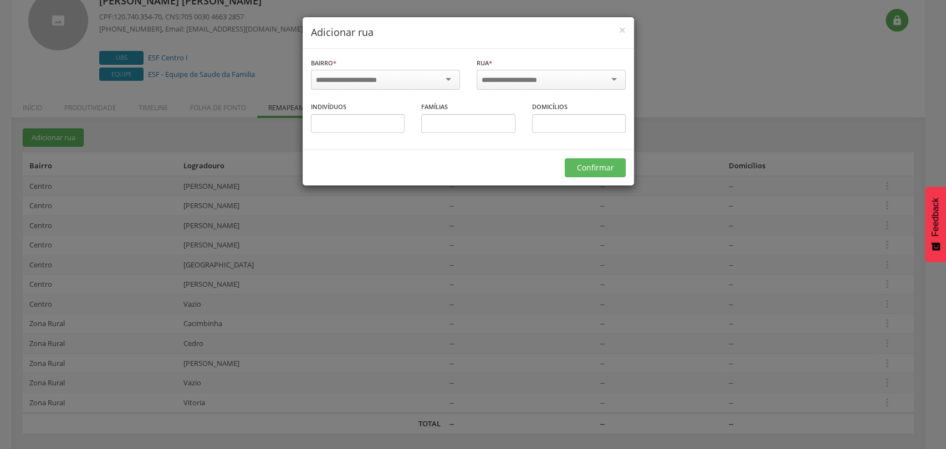
click at [426, 79] on div at bounding box center [385, 80] width 149 height 20
type input "******"
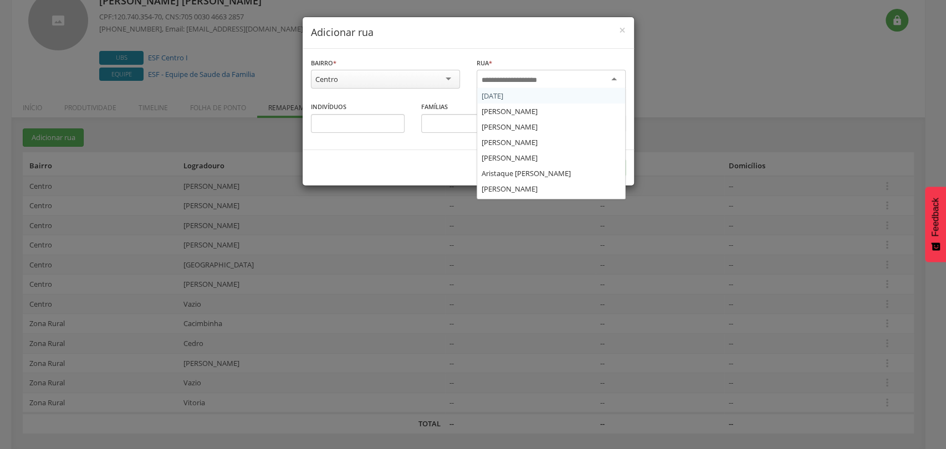
click at [517, 81] on input "select-one" at bounding box center [517, 80] width 70 height 10
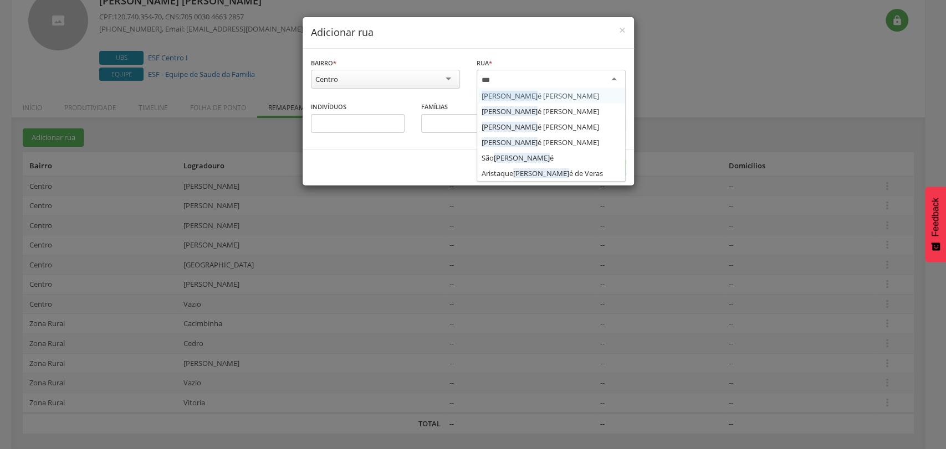
type input "****"
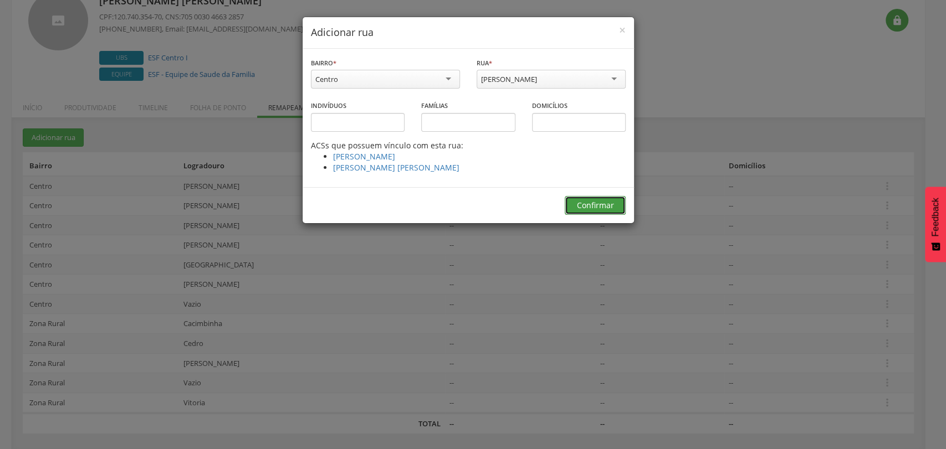
click at [593, 209] on button "Confirmar" at bounding box center [595, 205] width 61 height 19
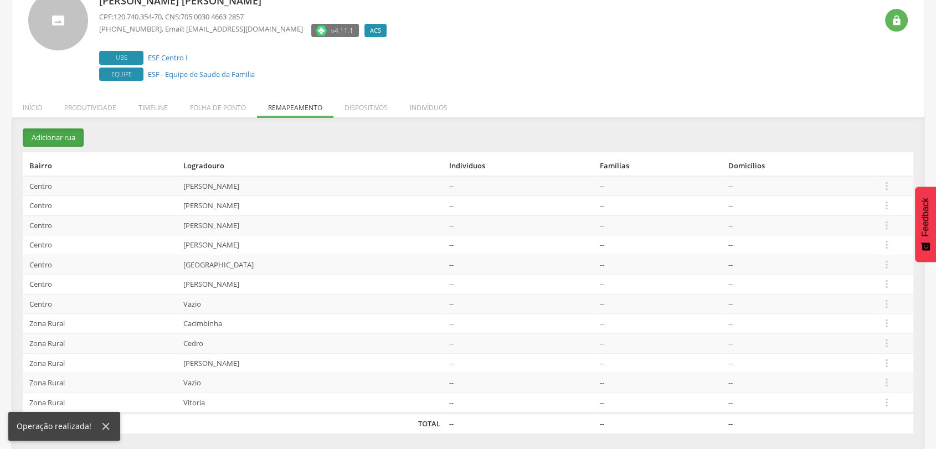
click at [58, 136] on button "Adicionar rua" at bounding box center [53, 138] width 61 height 18
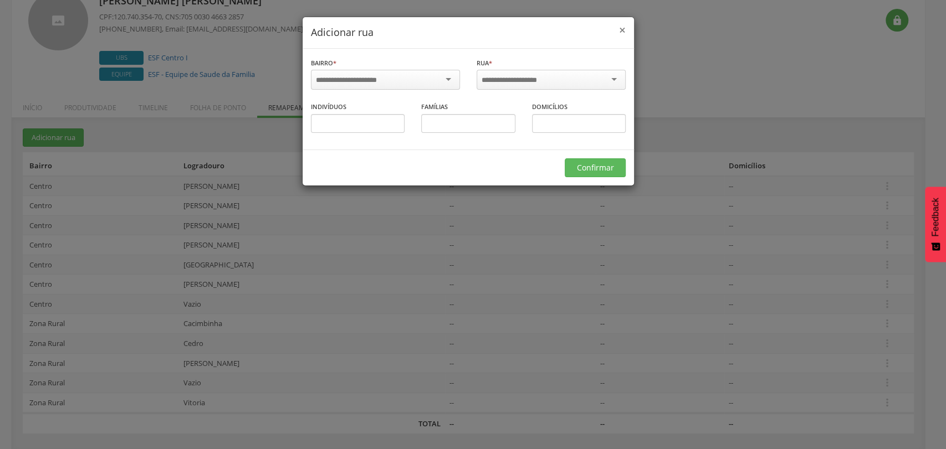
click at [622, 29] on span "×" at bounding box center [622, 30] width 7 height 16
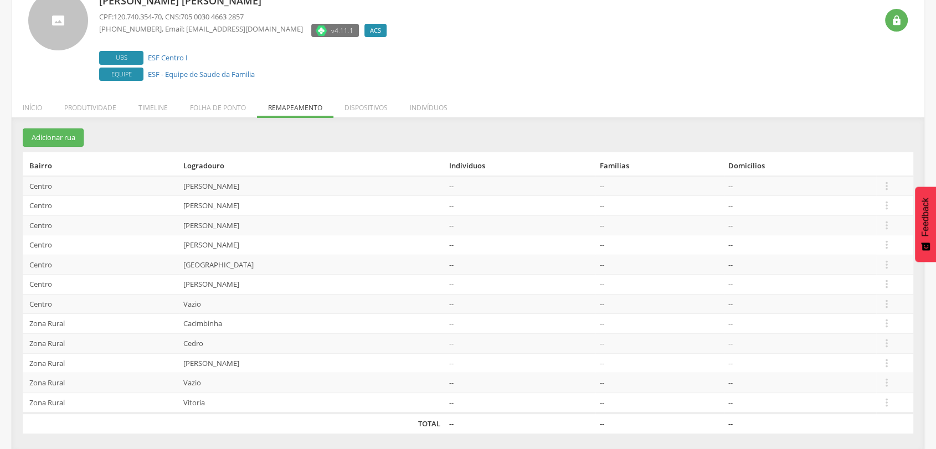
click at [247, 259] on td "Novo Horizonte" at bounding box center [312, 265] width 266 height 20
drag, startPoint x: 226, startPoint y: 264, endPoint x: 27, endPoint y: 267, distance: 199.0
click at [27, 267] on tr "Centro Novo Horizonte -- -- --  Editar Alocar famílias Desalocar famílias Desv…" at bounding box center [468, 265] width 891 height 20
drag, startPoint x: 182, startPoint y: 188, endPoint x: 257, endPoint y: 187, distance: 75.4
click at [257, 187] on tr "Centro Eduardo Campos -- -- --  Editar Alocar famílias Desalocar famílias Desv…" at bounding box center [468, 186] width 891 height 20
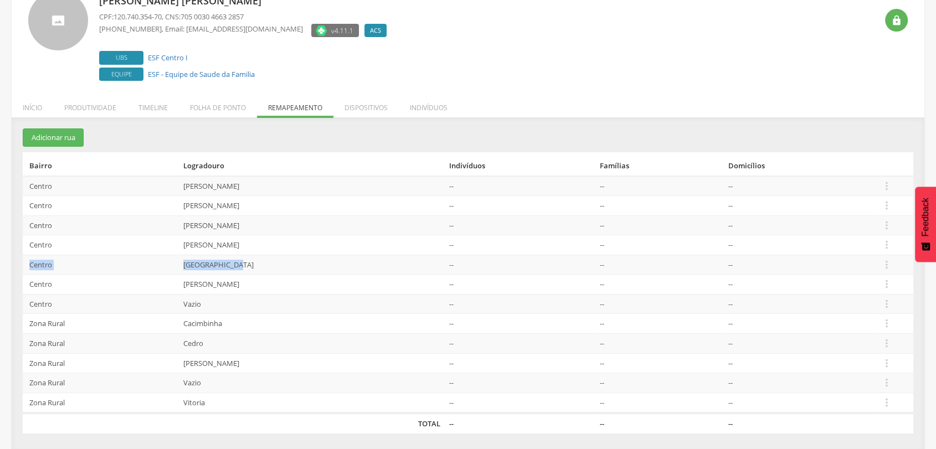
drag, startPoint x: 193, startPoint y: 229, endPoint x: 289, endPoint y: 216, distance: 96.8
click at [289, 216] on td "José Pierre da Silva" at bounding box center [312, 226] width 266 height 20
drag, startPoint x: 213, startPoint y: 405, endPoint x: 168, endPoint y: 401, distance: 45.7
click at [168, 401] on tr "Zona Rural Vitoria -- -- --  Editar Alocar famílias Desalocar famílias Desvinc…" at bounding box center [468, 403] width 891 height 21
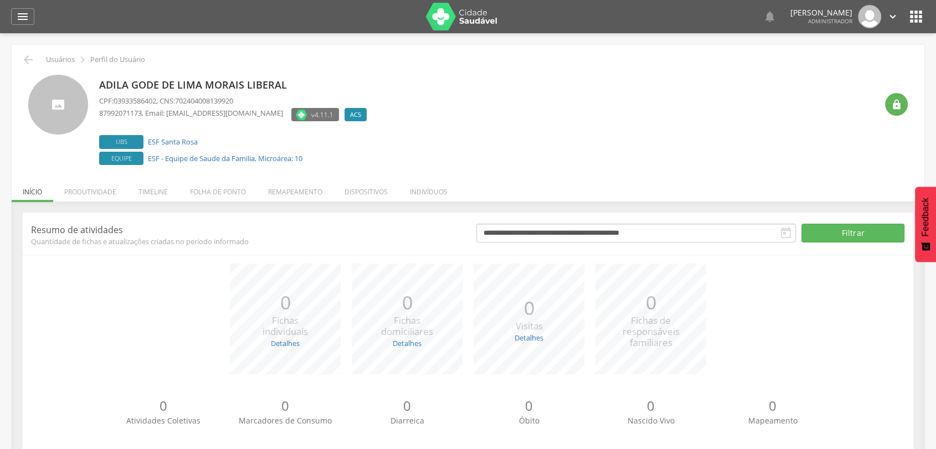
click at [281, 187] on li "Remapeamento" at bounding box center [295, 189] width 76 height 26
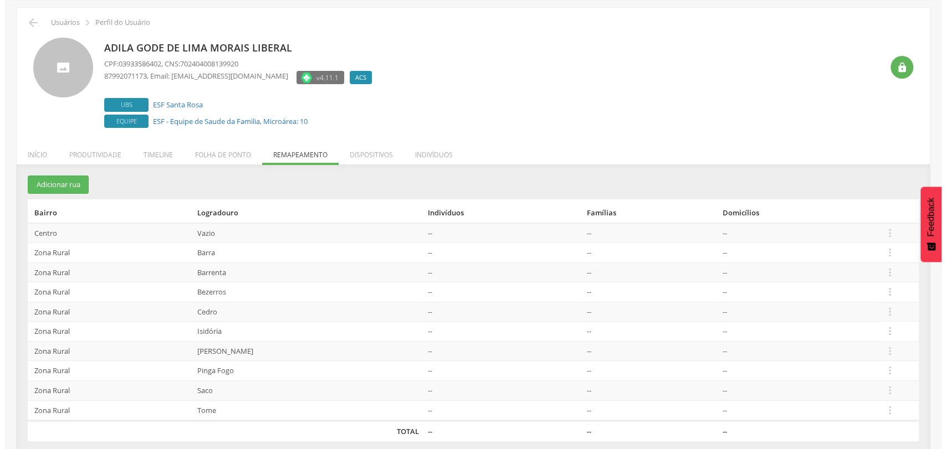
scroll to position [45, 0]
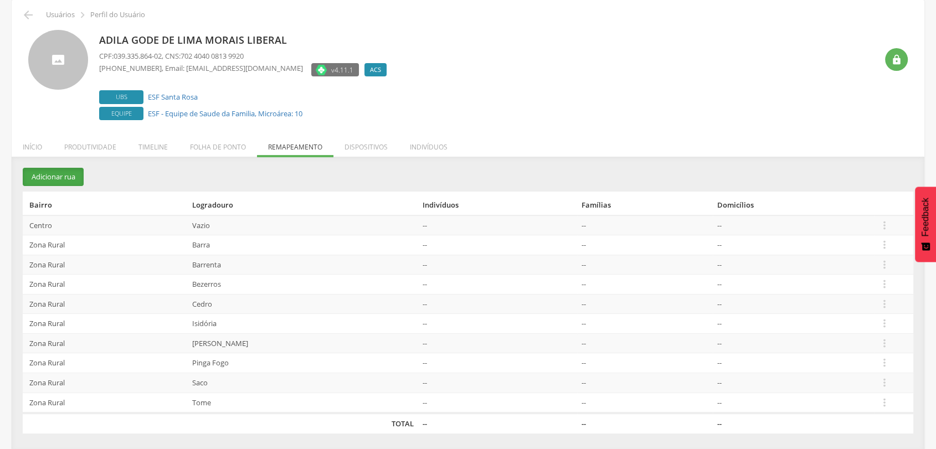
click at [56, 182] on button "Adicionar rua" at bounding box center [53, 177] width 61 height 18
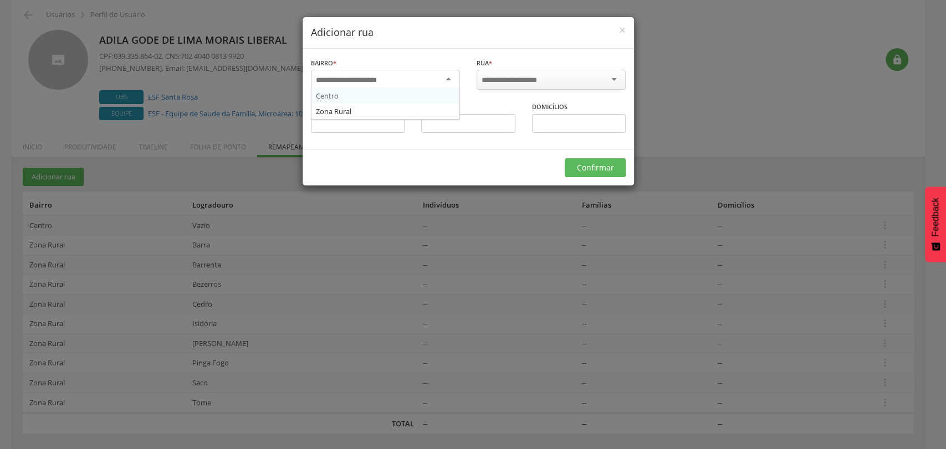
click at [424, 78] on div at bounding box center [385, 80] width 149 height 20
click at [543, 75] on input "select-one" at bounding box center [517, 80] width 70 height 10
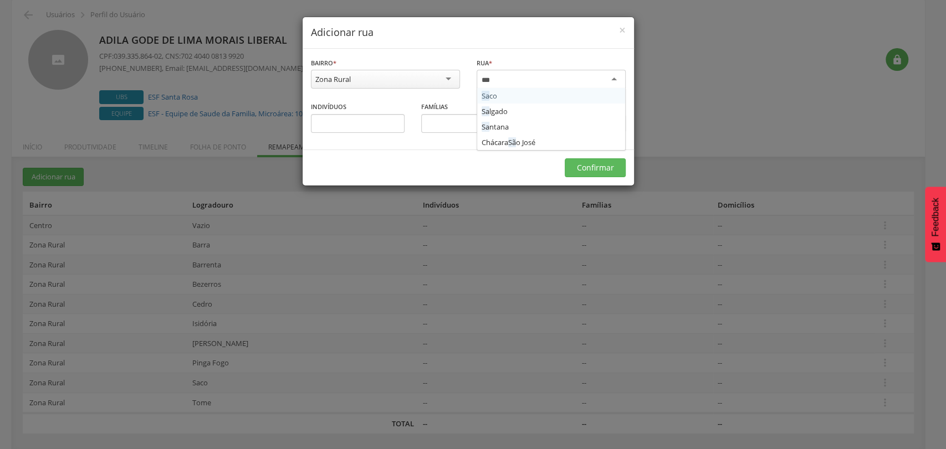
type input "****"
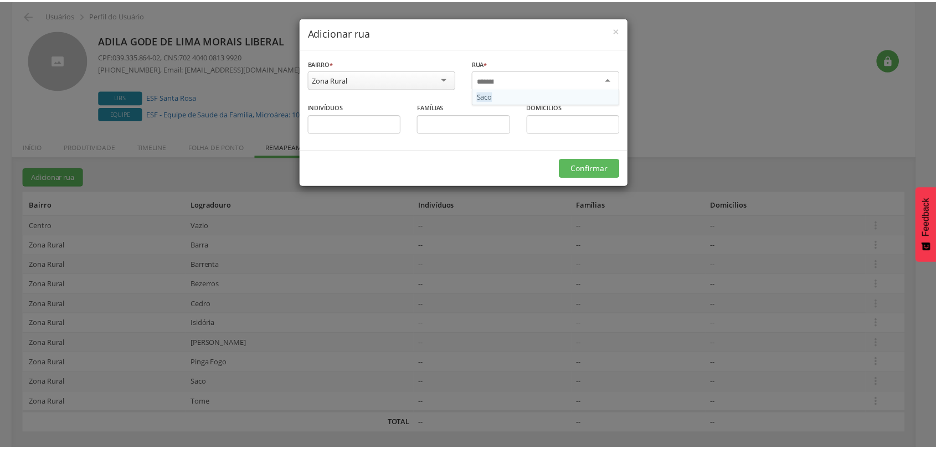
scroll to position [0, 0]
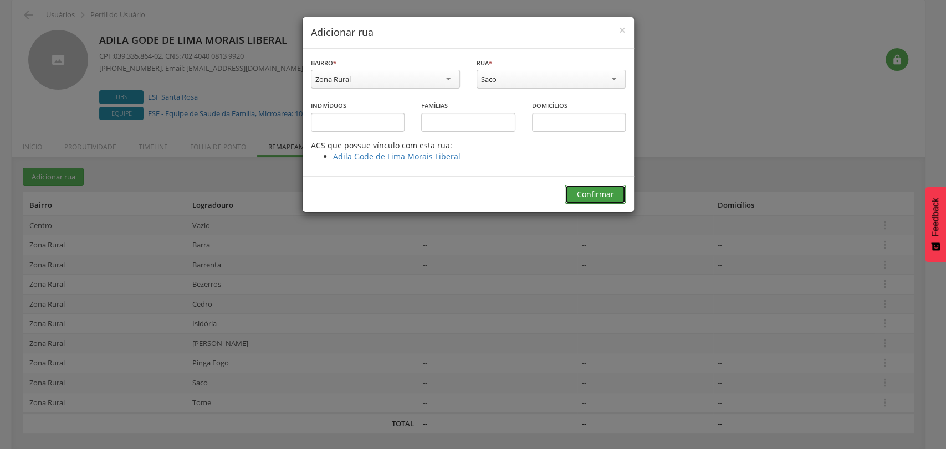
click at [569, 190] on button "Confirmar" at bounding box center [595, 194] width 61 height 19
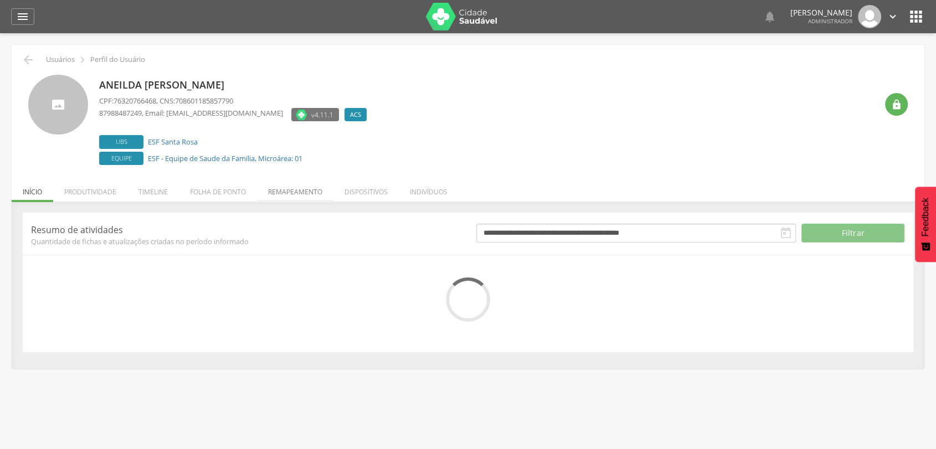
click at [279, 191] on li "Remapeamento" at bounding box center [295, 189] width 76 height 26
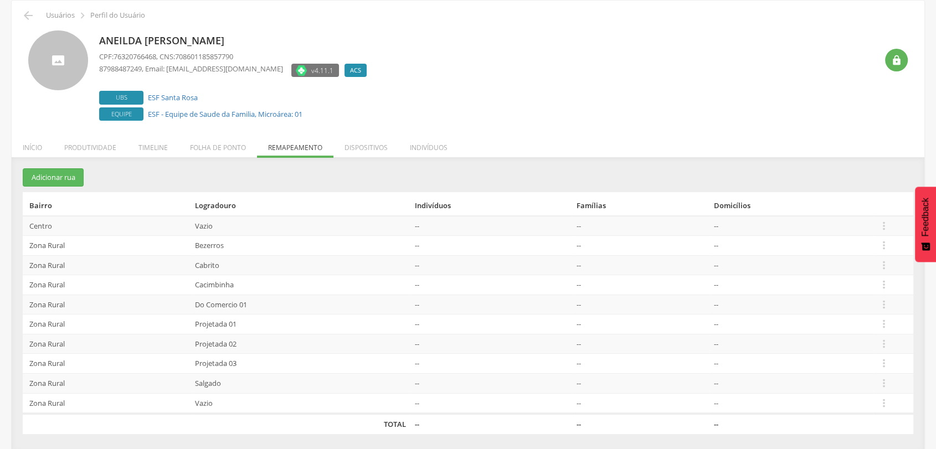
scroll to position [45, 0]
drag, startPoint x: 196, startPoint y: 321, endPoint x: 252, endPoint y: 322, distance: 56.0
click at [254, 322] on td "Projetada 01" at bounding box center [301, 324] width 220 height 20
drag, startPoint x: 253, startPoint y: 340, endPoint x: 188, endPoint y: 339, distance: 64.8
click at [188, 339] on tr "Zona Rural Projetada 02 -- -- --  Editar Alocar famílias Desalocar famílias De…" at bounding box center [468, 344] width 891 height 20
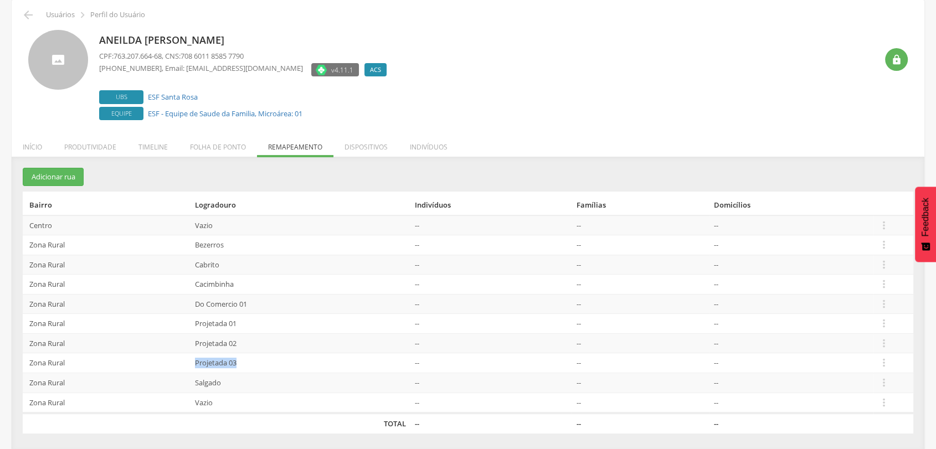
drag, startPoint x: 192, startPoint y: 362, endPoint x: 245, endPoint y: 364, distance: 53.2
click at [245, 364] on td "Projetada 03" at bounding box center [301, 364] width 220 height 20
drag, startPoint x: 222, startPoint y: 265, endPoint x: 191, endPoint y: 262, distance: 31.7
click at [191, 262] on tr "Zona Rural Cabrito -- -- --  Editar Alocar famílias Desalocar famílias Desvinc…" at bounding box center [468, 265] width 891 height 20
drag, startPoint x: 196, startPoint y: 285, endPoint x: 266, endPoint y: 285, distance: 70.4
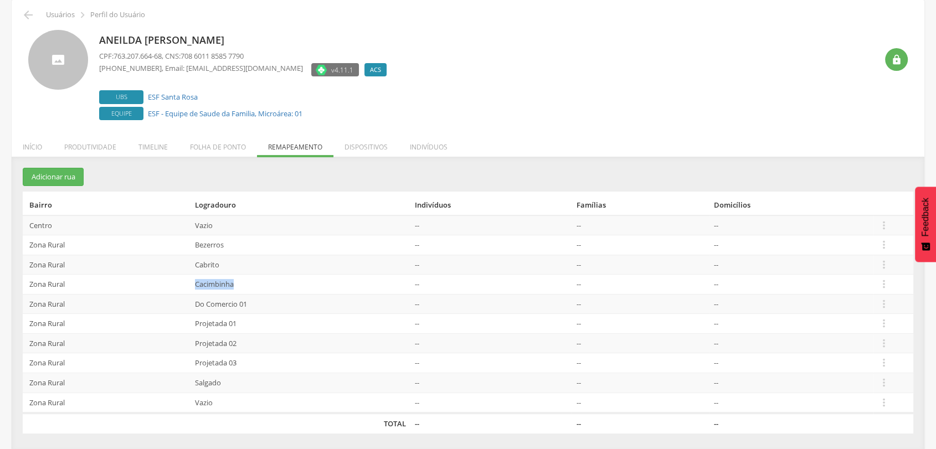
click at [266, 285] on tr "Zona Rural Cacimbinha -- -- --  Editar Alocar famílias Desalocar famílias Desv…" at bounding box center [468, 285] width 891 height 20
